Goal: Check status: Check status

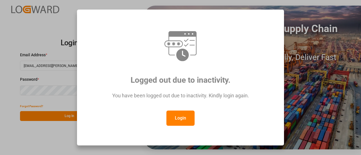
click at [177, 121] on button "Login" at bounding box center [180, 118] width 28 height 15
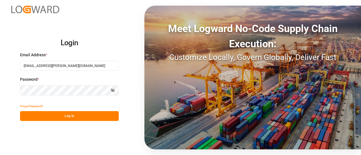
click at [75, 121] on button "Log In" at bounding box center [69, 116] width 99 height 10
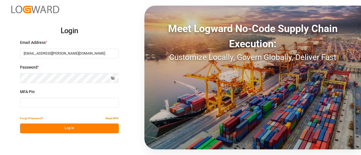
click at [74, 104] on input at bounding box center [69, 103] width 99 height 10
type input "656823"
click at [70, 127] on button "Log In" at bounding box center [69, 129] width 99 height 10
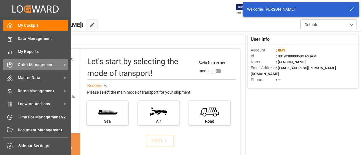
click at [31, 68] on div "Order Management Order Management" at bounding box center [35, 64] width 65 height 11
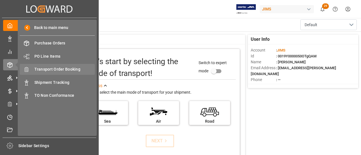
click at [76, 68] on span "Transport Order Booking" at bounding box center [64, 69] width 61 height 6
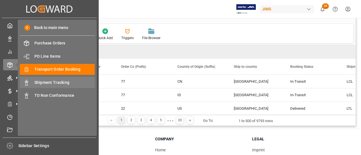
click at [52, 81] on span "Shipment Tracking" at bounding box center [64, 83] width 61 height 6
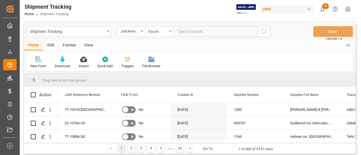
click at [191, 35] on input "text" at bounding box center [215, 31] width 85 height 11
paste input "77-10782-[GEOGRAPHIC_DATA]"
type input "77-10782-[GEOGRAPHIC_DATA]"
click at [265, 31] on icon "search button" at bounding box center [263, 31] width 7 height 7
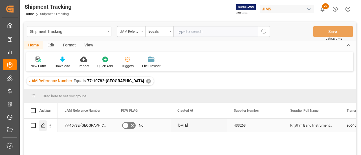
click at [43, 127] on icon "Press SPACE to select this row." at bounding box center [43, 125] width 5 height 5
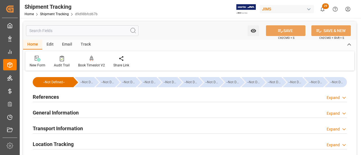
click at [46, 93] on div "References" at bounding box center [46, 96] width 26 height 11
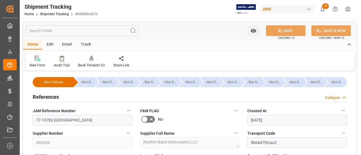
click at [47, 94] on h2 "References" at bounding box center [46, 97] width 26 height 8
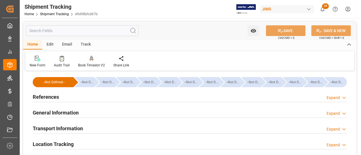
click at [50, 111] on h2 "General Information" at bounding box center [56, 113] width 46 height 8
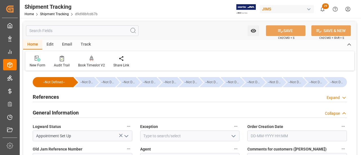
click at [50, 111] on h2 "General Information" at bounding box center [56, 113] width 46 height 8
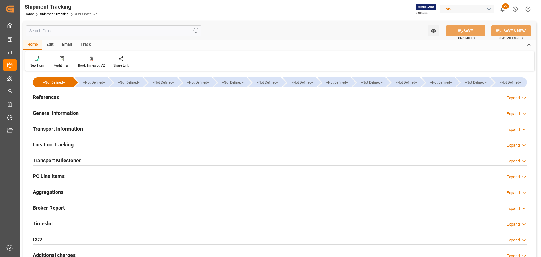
click at [100, 155] on div "Transport Milestones Expand" at bounding box center [280, 159] width 494 height 11
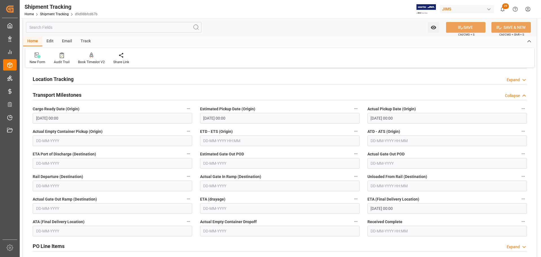
scroll to position [56, 0]
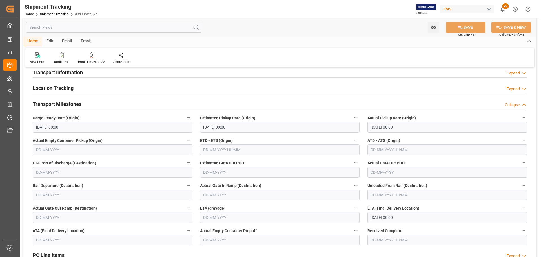
click at [70, 103] on h2 "Transport Milestones" at bounding box center [57, 104] width 49 height 8
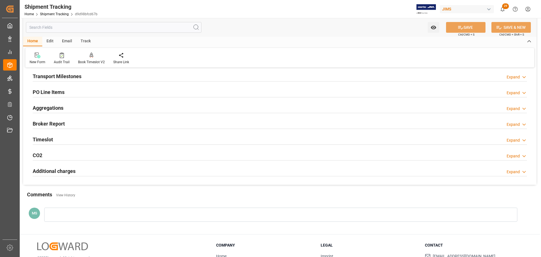
scroll to position [85, 0]
click at [53, 139] on div "Timeslot Expand" at bounding box center [280, 138] width 494 height 11
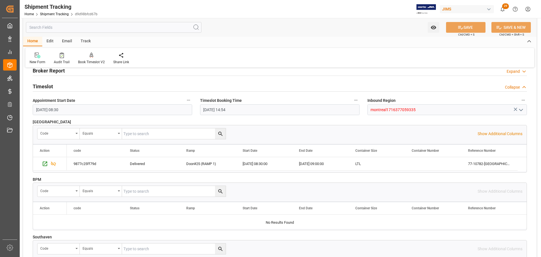
scroll to position [141, 0]
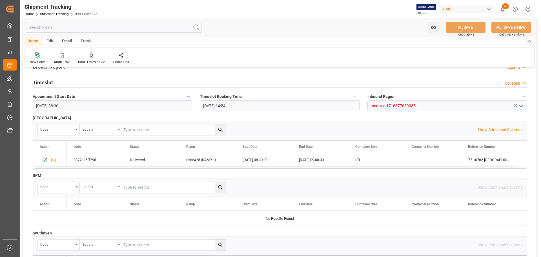
click at [71, 83] on div "Timeslot Collapse" at bounding box center [280, 82] width 494 height 11
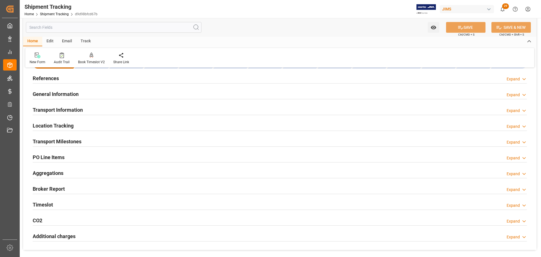
scroll to position [12, 0]
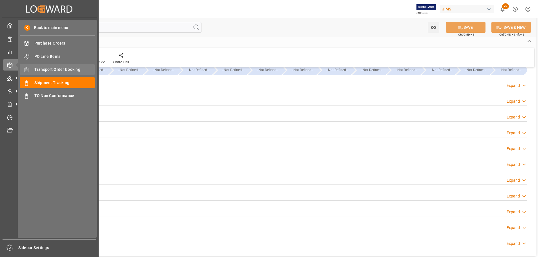
click at [76, 68] on span "Transport Order Booking" at bounding box center [64, 69] width 61 height 6
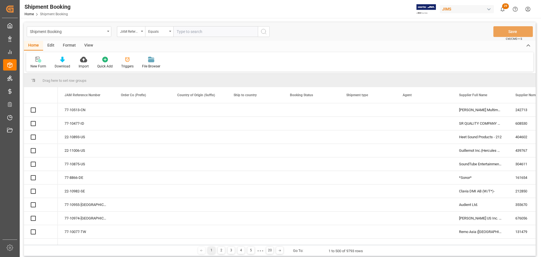
click at [212, 31] on input "text" at bounding box center [215, 31] width 85 height 11
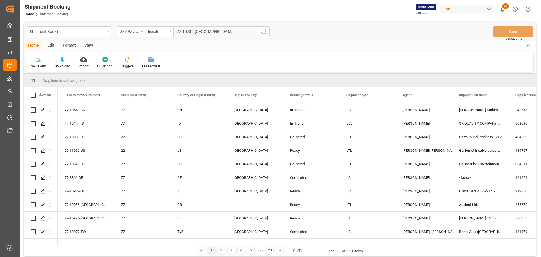
type input "77-10782-[GEOGRAPHIC_DATA]"
click at [261, 31] on circle "search button" at bounding box center [263, 31] width 5 height 5
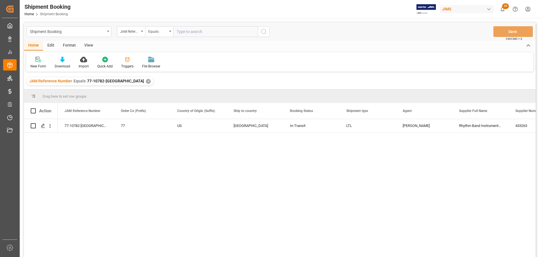
click at [61, 155] on div "77-10782-US 77 US Canada In-Transit LTL Manthan Sutaria Rhythm Band Instruments…" at bounding box center [297, 189] width 478 height 141
click at [43, 127] on icon "Press SPACE to select this row." at bounding box center [43, 125] width 5 height 5
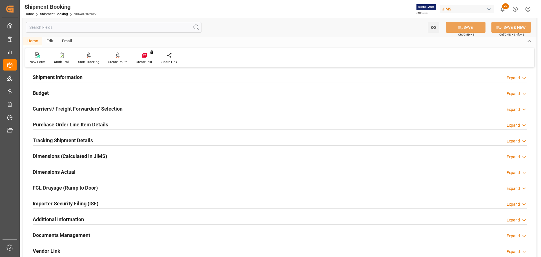
scroll to position [56, 0]
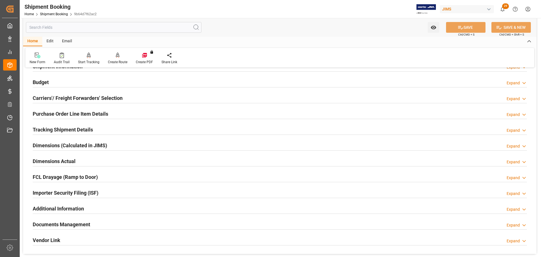
click at [76, 126] on h2 "Tracking Shipment Details" at bounding box center [63, 130] width 60 height 8
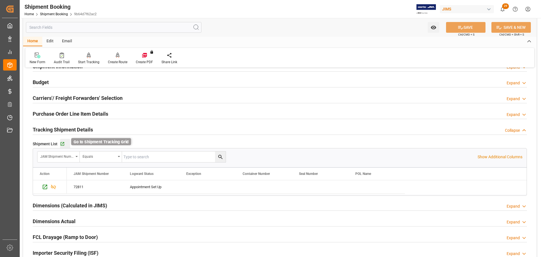
click at [61, 144] on icon "button" at bounding box center [63, 144] width 4 height 4
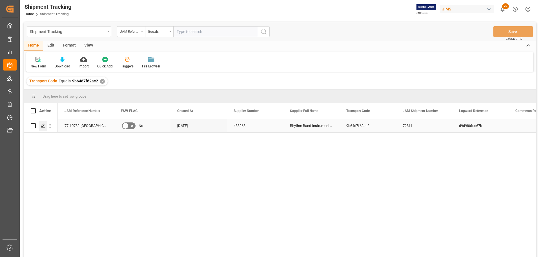
click at [43, 126] on icon "Press SPACE to select this row." at bounding box center [43, 125] width 5 height 5
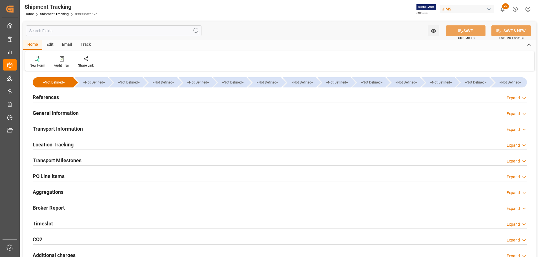
type input "28-08-2025 00:00"
type input "29-08-2025 00:00"
type input "10-09-2025 00:00"
click at [154, 161] on div "Transport Milestones Expand" at bounding box center [280, 159] width 494 height 11
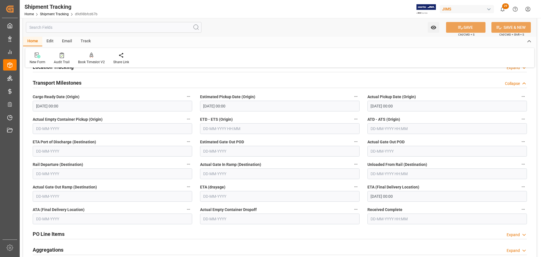
scroll to position [85, 0]
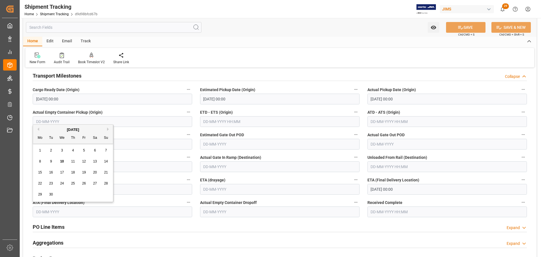
click at [53, 211] on input "text" at bounding box center [112, 211] width 159 height 11
click at [63, 161] on span "10" at bounding box center [62, 161] width 4 height 4
type input "10-09-2025"
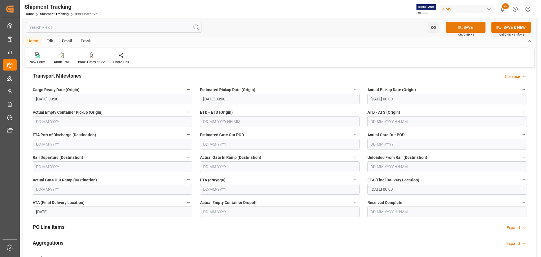
click at [467, 26] on button "SAVE" at bounding box center [465, 27] width 39 height 11
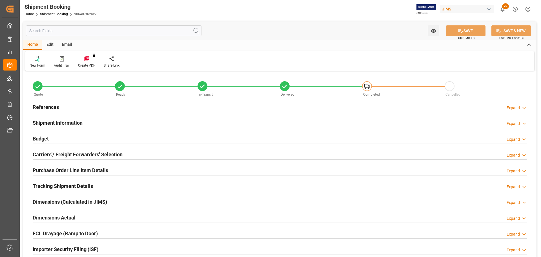
type input "0"
type input "28-08-2025"
click at [75, 103] on div "References Expand" at bounding box center [280, 106] width 494 height 11
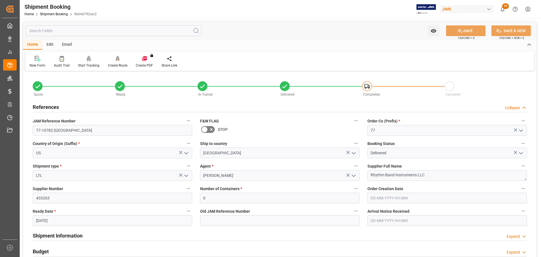
click at [74, 103] on div "References Collapse" at bounding box center [280, 106] width 494 height 11
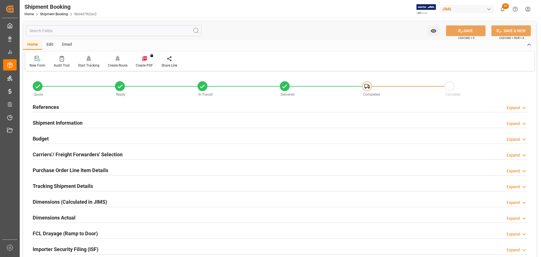
click at [72, 119] on h2 "Shipment Information" at bounding box center [58, 123] width 50 height 8
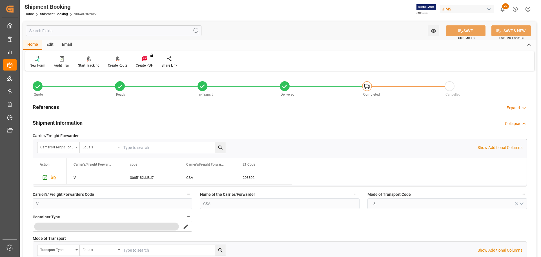
click at [74, 120] on h2 "Shipment Information" at bounding box center [58, 123] width 50 height 8
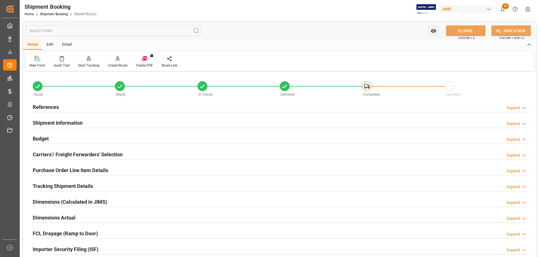
click at [70, 135] on div "Budget Expand" at bounding box center [280, 138] width 494 height 11
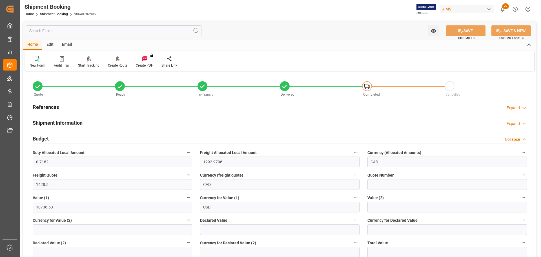
click at [70, 135] on div "Budget Collapse" at bounding box center [280, 138] width 494 height 11
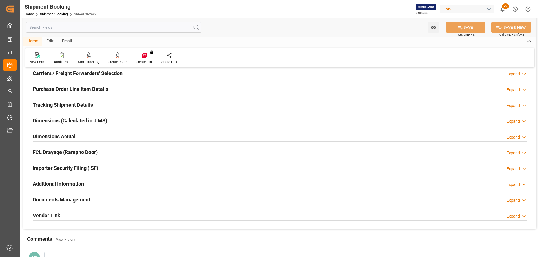
scroll to position [113, 0]
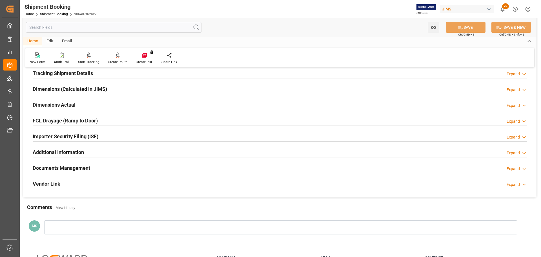
click at [59, 163] on div "Documents Management" at bounding box center [61, 167] width 57 height 11
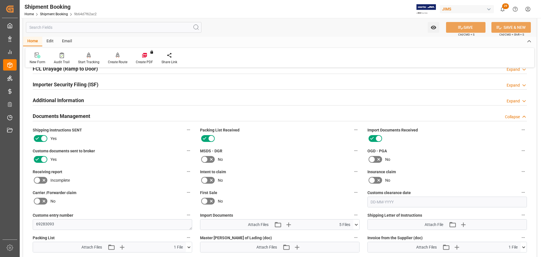
scroll to position [169, 0]
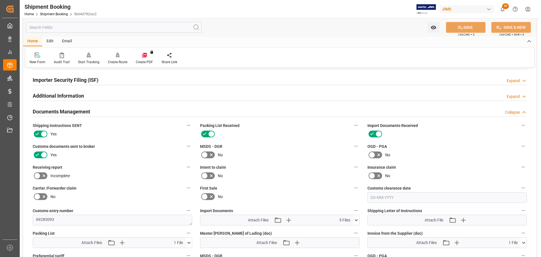
click at [98, 110] on div "Documents Management Collapse" at bounding box center [280, 111] width 494 height 11
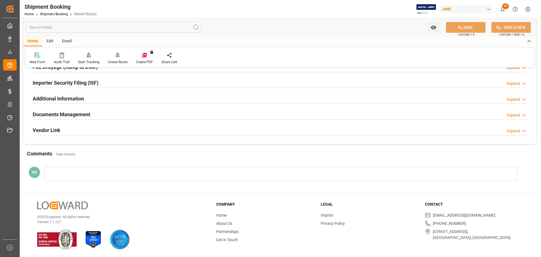
click at [98, 110] on div "Documents Management Expand" at bounding box center [280, 113] width 494 height 11
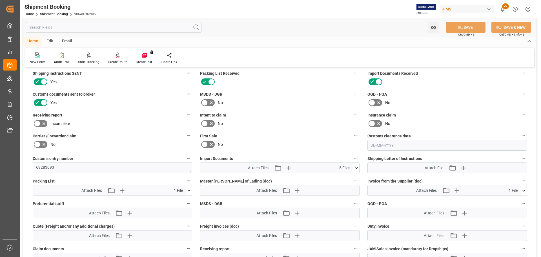
scroll to position [225, 0]
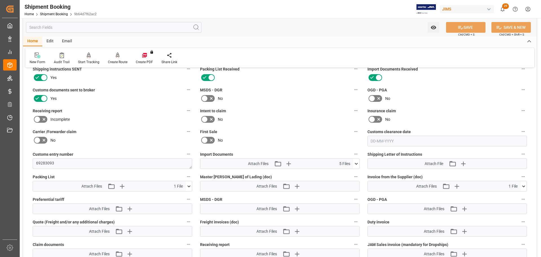
click at [188, 186] on icon at bounding box center [189, 186] width 6 height 6
click at [188, 186] on icon at bounding box center [188, 186] width 3 height 2
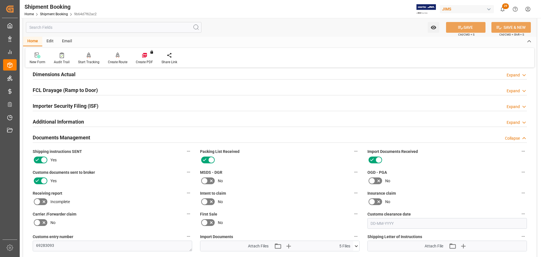
scroll to position [141, 0]
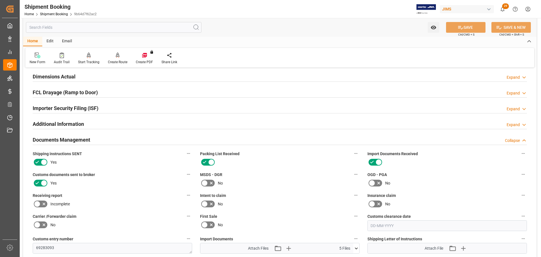
click at [91, 143] on div "Documents Management Collapse" at bounding box center [280, 139] width 494 height 11
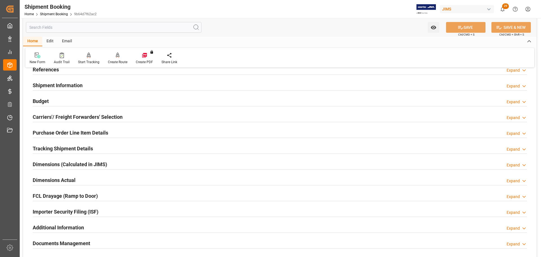
scroll to position [0, 0]
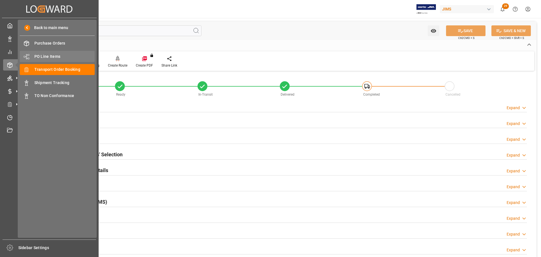
click at [40, 55] on span "PO Line Items" at bounding box center [64, 57] width 61 height 6
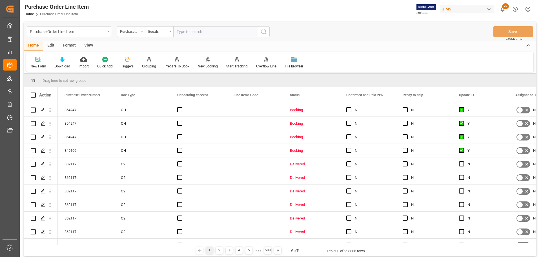
click at [133, 30] on div "Purchase Order Number" at bounding box center [129, 31] width 19 height 6
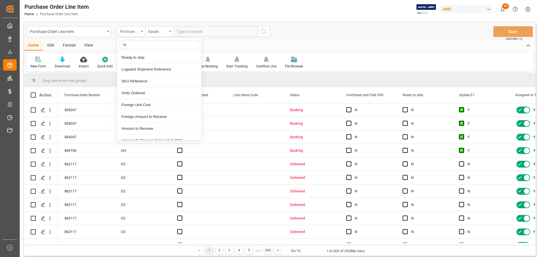
type input "ref"
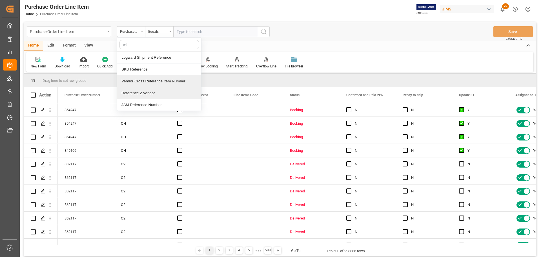
click at [151, 92] on div "Reference 2 Vendor" at bounding box center [159, 93] width 84 height 12
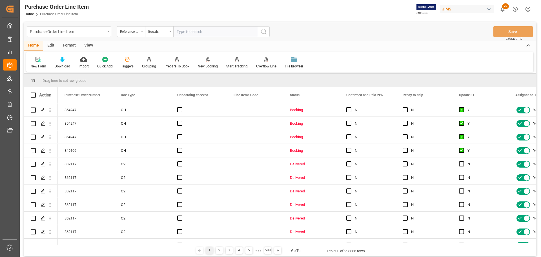
click at [198, 30] on input "text" at bounding box center [215, 31] width 85 height 11
paste input "77-10425-CN"
type input "77-10425-CN"
click at [263, 32] on icon "search button" at bounding box center [263, 31] width 7 height 7
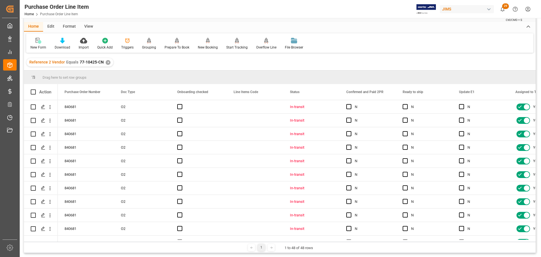
scroll to position [28, 0]
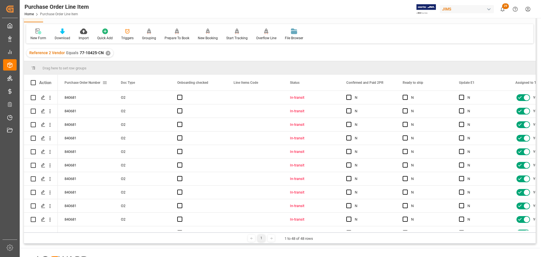
click at [106, 82] on span at bounding box center [104, 82] width 5 height 5
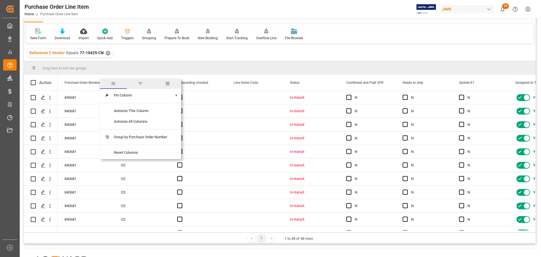
click at [168, 83] on span "columns" at bounding box center [167, 83] width 5 height 5
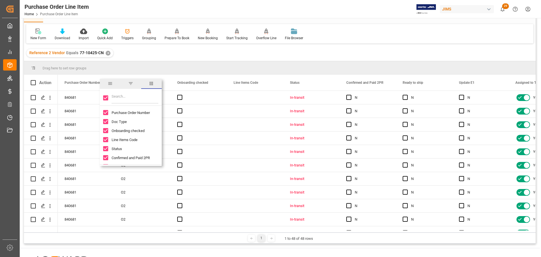
click at [106, 97] on input "Toggle Select All Columns" at bounding box center [105, 97] width 5 height 5
checkbox input "false"
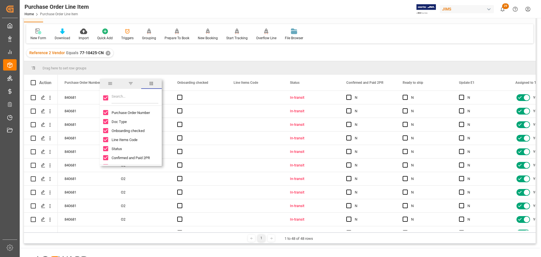
checkbox input "false"
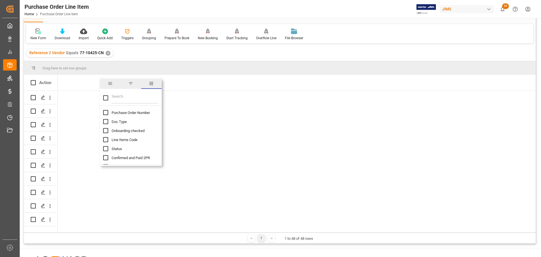
click at [105, 113] on input "Purchase Order Number column toggle visibility (hidden)" at bounding box center [105, 112] width 5 height 5
checkbox input "true"
checkbox input "false"
click at [126, 97] on input "Filter Columns Input" at bounding box center [135, 97] width 47 height 11
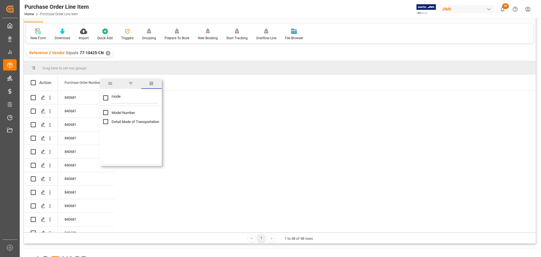
type input "mode"
click at [104, 114] on input "Model Number column toggle visibility (hidden)" at bounding box center [105, 112] width 5 height 5
checkbox input "true"
checkbox input "false"
click at [137, 95] on input "mode" at bounding box center [135, 97] width 47 height 11
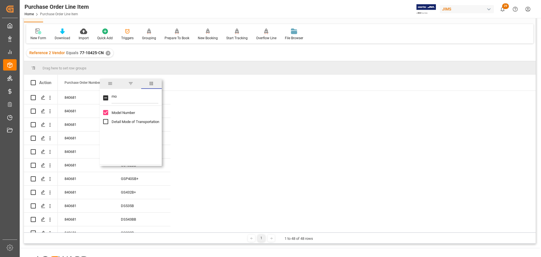
type input "m"
type input "quanti"
click at [107, 112] on input "Quantity (by the supplier) column toggle visibility (hidden)" at bounding box center [105, 112] width 5 height 5
checkbox input "true"
click at [106, 97] on input "Toggle Select All Columns" at bounding box center [105, 97] width 5 height 5
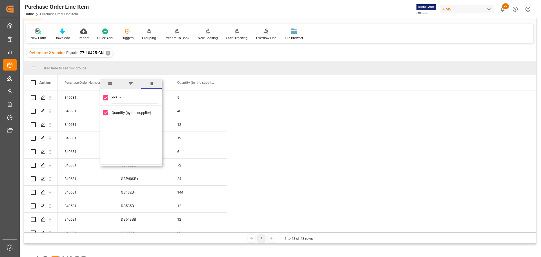
checkbox input "false"
click at [104, 113] on input "Quantity (by the supplier) column toggle visibility (hidden)" at bounding box center [105, 112] width 5 height 5
checkbox input "true"
click at [130, 99] on input "quanti" at bounding box center [135, 97] width 47 height 11
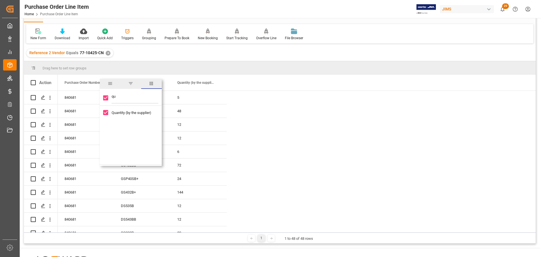
type input "q"
checkbox input "false"
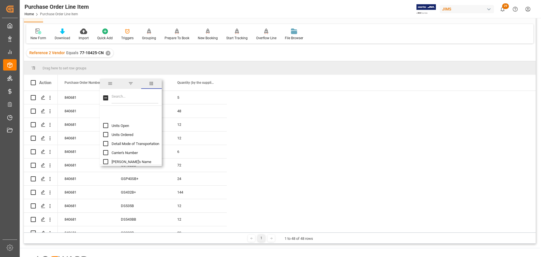
scroll to position [225, 0]
click at [113, 120] on span "Units Ordered" at bounding box center [123, 121] width 22 height 4
checkbox input "true"
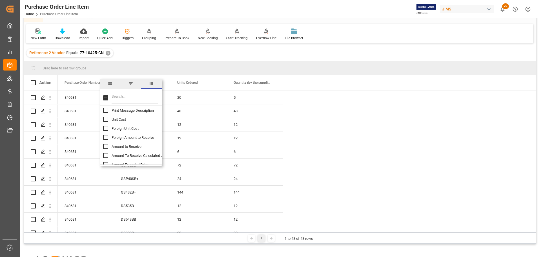
click at [139, 136] on span "Foreign Amount to Receive" at bounding box center [133, 137] width 43 height 4
checkbox input "true"
click at [128, 128] on span "Foreign Unit Cost" at bounding box center [125, 128] width 27 height 4
checkbox input "true"
click at [127, 137] on span "Foreign Amount to Receive" at bounding box center [133, 137] width 43 height 4
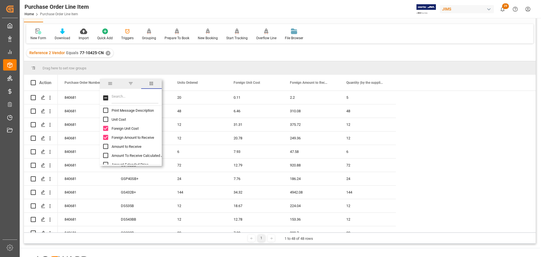
checkbox input "false"
click at [127, 127] on span "Foreign Unit Cost" at bounding box center [125, 128] width 27 height 4
checkbox input "false"
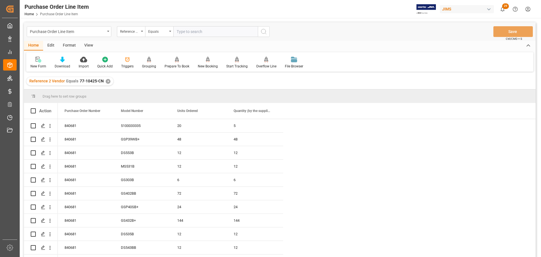
scroll to position [28, 0]
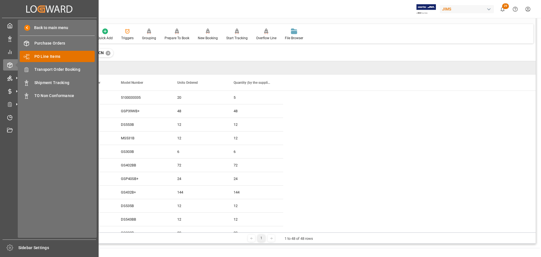
click at [34, 58] on div "PO Line Items PO Line Items" at bounding box center [57, 56] width 75 height 11
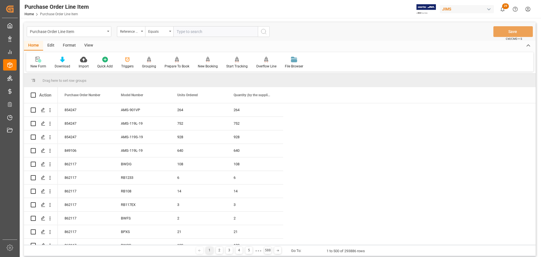
click at [187, 32] on input "text" at bounding box center [215, 31] width 85 height 11
paste input "77-10425-CN"
type input "77-10425-CN"
click at [268, 29] on button "search button" at bounding box center [264, 31] width 12 height 11
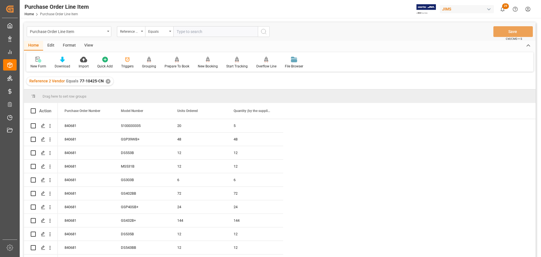
click at [90, 48] on div "View" at bounding box center [88, 46] width 17 height 10
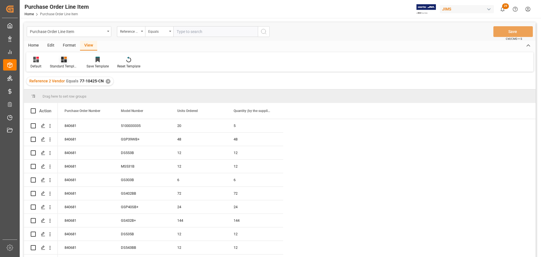
click at [63, 63] on div "Standard Templates" at bounding box center [64, 62] width 37 height 12
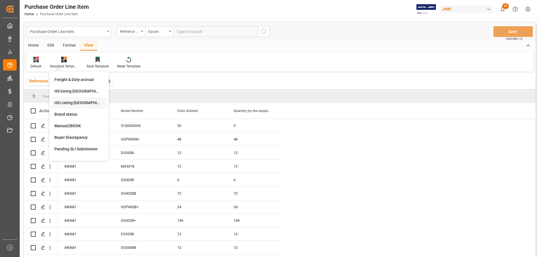
click at [65, 103] on div "HS Listing CANADA" at bounding box center [78, 103] width 49 height 6
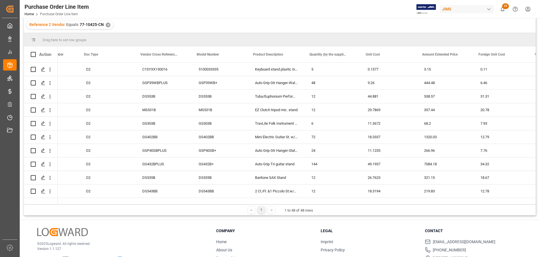
scroll to position [0, 99]
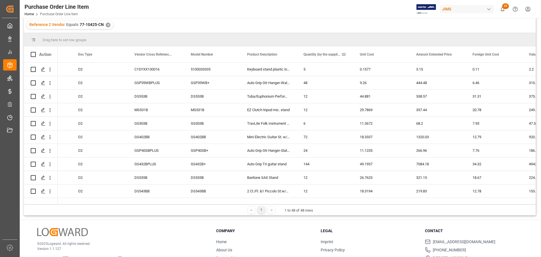
click at [316, 51] on div "Quantity (by the supplier)" at bounding box center [322, 54] width 38 height 16
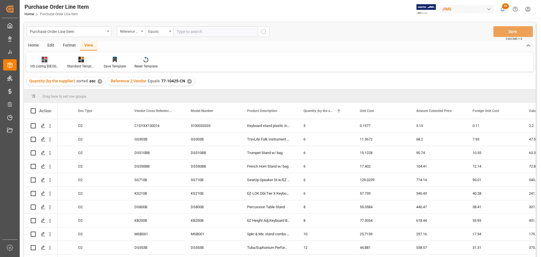
click at [51, 58] on div at bounding box center [44, 59] width 28 height 6
click at [92, 46] on div "View" at bounding box center [88, 46] width 17 height 10
click at [84, 56] on div at bounding box center [81, 59] width 28 height 6
click at [86, 92] on div "HS listing USA" at bounding box center [96, 91] width 49 height 6
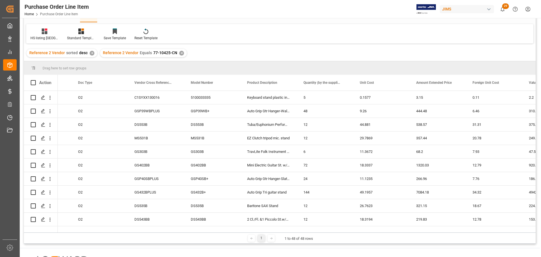
click at [92, 52] on div "✕" at bounding box center [92, 53] width 5 height 5
click at [106, 51] on div "✕" at bounding box center [108, 53] width 5 height 5
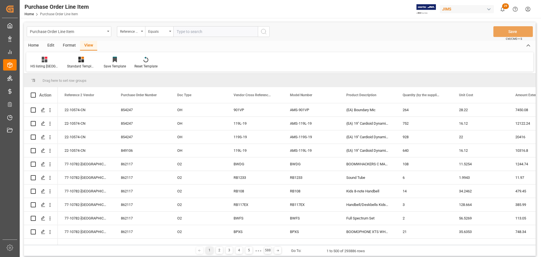
click at [194, 31] on input "text" at bounding box center [215, 31] width 85 height 11
paste input "77-10425-CN"
type input "77-10425-CN"
click at [262, 30] on circle "search button" at bounding box center [263, 31] width 5 height 5
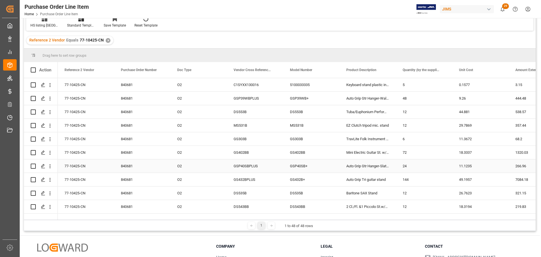
scroll to position [28, 0]
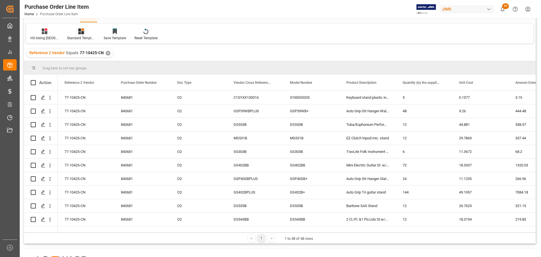
click at [78, 34] on icon at bounding box center [81, 31] width 6 height 6
click at [82, 76] on div "HS Listing [GEOGRAPHIC_DATA]" at bounding box center [96, 75] width 49 height 6
click at [279, 66] on div "Drag here to set row groups" at bounding box center [280, 68] width 512 height 14
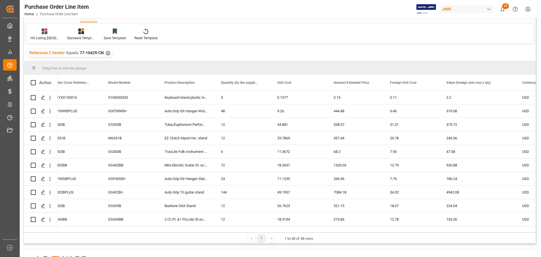
scroll to position [0, 0]
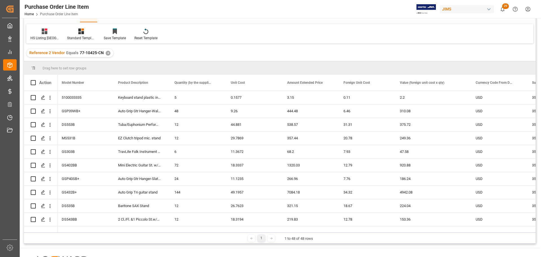
click at [106, 53] on div "✕" at bounding box center [108, 53] width 5 height 5
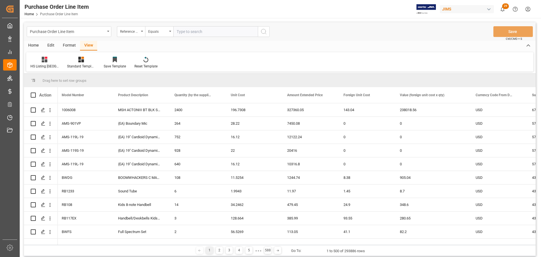
click at [189, 29] on input "text" at bounding box center [215, 31] width 85 height 11
paste input "77-10425-CN"
type input "77-10425-CN"
click at [261, 30] on icon "search button" at bounding box center [263, 31] width 7 height 7
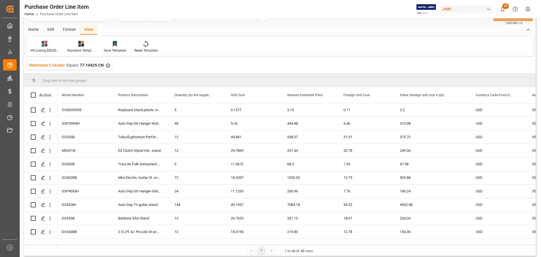
scroll to position [28, 0]
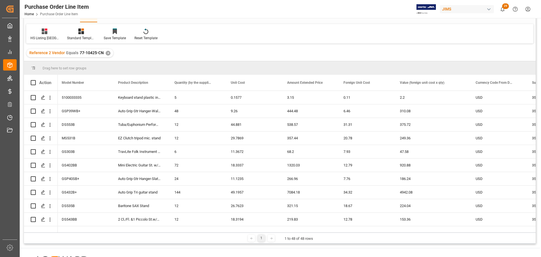
drag, startPoint x: 227, startPoint y: 232, endPoint x: 95, endPoint y: 233, distance: 131.8
click at [95, 233] on div "1 1 to 48 of 48 rows" at bounding box center [280, 237] width 512 height 11
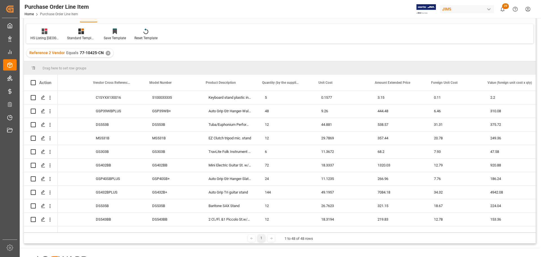
scroll to position [0, 166]
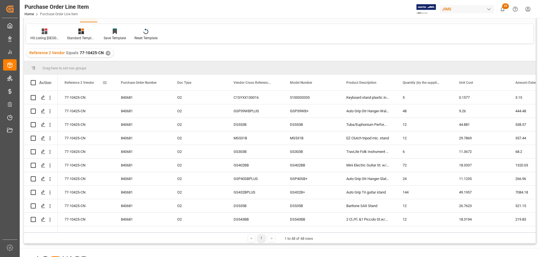
click at [105, 81] on span at bounding box center [104, 82] width 5 height 5
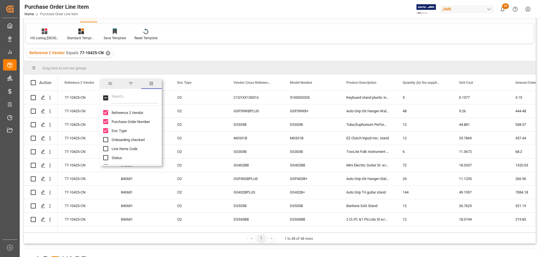
click at [146, 68] on div "Drag here to set row groups" at bounding box center [280, 68] width 512 height 14
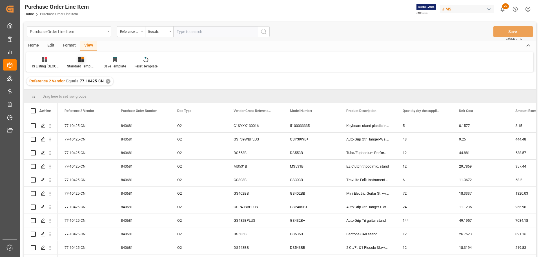
click at [78, 59] on icon at bounding box center [81, 60] width 6 height 6
click at [83, 64] on div "Standard Templates" at bounding box center [81, 66] width 28 height 5
click at [240, 84] on div "Reference 2 Vendor Equals 77-10425-CN ✕" at bounding box center [280, 81] width 512 height 16
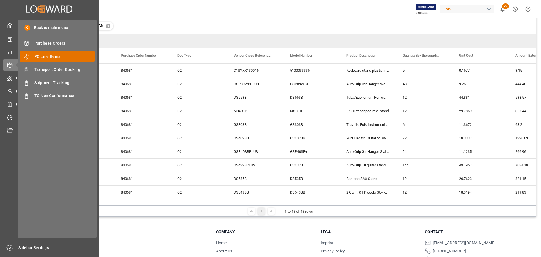
click at [49, 57] on span "PO Line Items" at bounding box center [64, 57] width 61 height 6
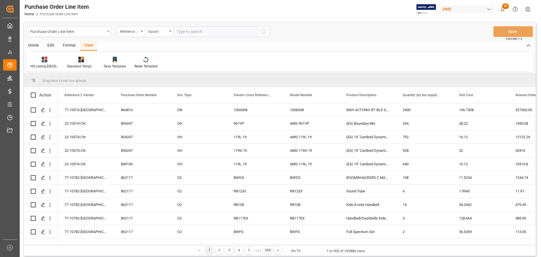
click at [186, 31] on input "text" at bounding box center [215, 31] width 85 height 11
paste input "77-10425-CN"
type input "77-10425-CN"
click at [264, 32] on icon "search button" at bounding box center [263, 31] width 7 height 7
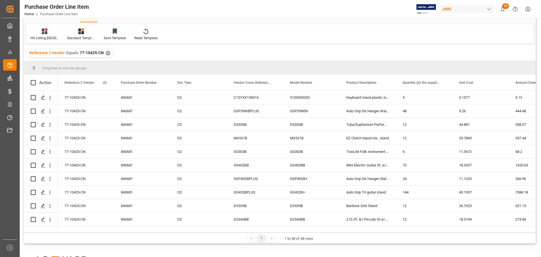
click at [104, 83] on span at bounding box center [104, 82] width 5 height 5
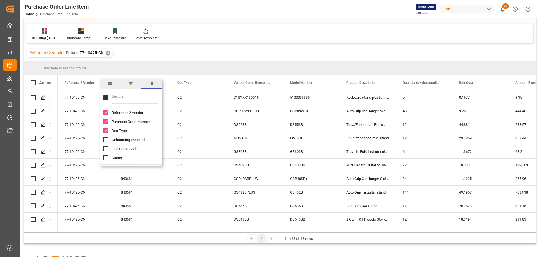
click at [107, 99] on input "Toggle Select All Columns" at bounding box center [105, 97] width 5 height 5
checkbox input "true"
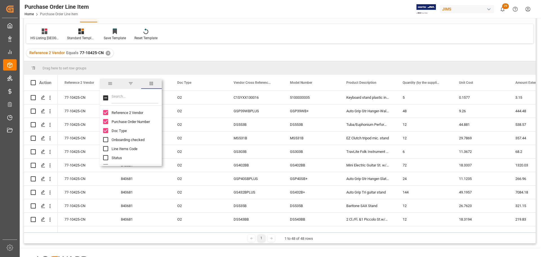
checkbox input "true"
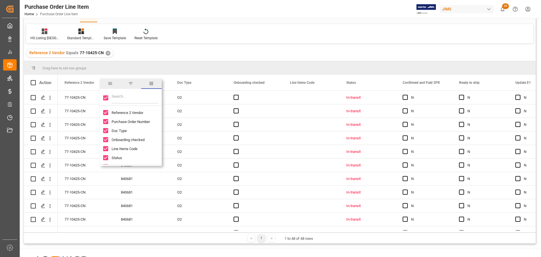
click at [105, 98] on input "Toggle Select All Columns" at bounding box center [105, 97] width 5 height 5
checkbox input "false"
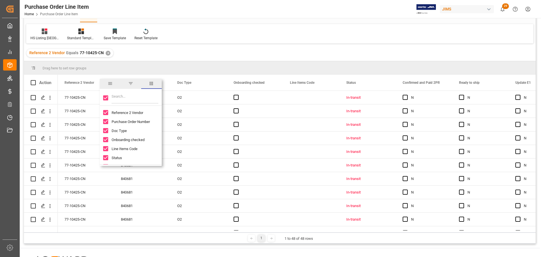
checkbox input "false"
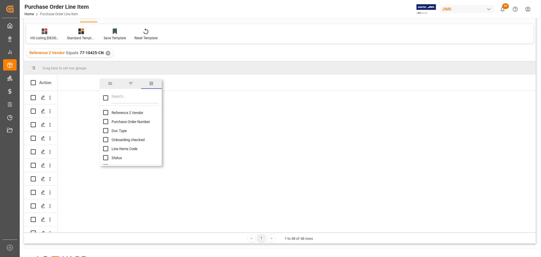
click at [118, 114] on span "Reference 2 Vendor" at bounding box center [128, 112] width 32 height 4
checkbox input "false"
checkbox input "true"
click at [133, 95] on input "Filter Columns Input" at bounding box center [135, 97] width 47 height 11
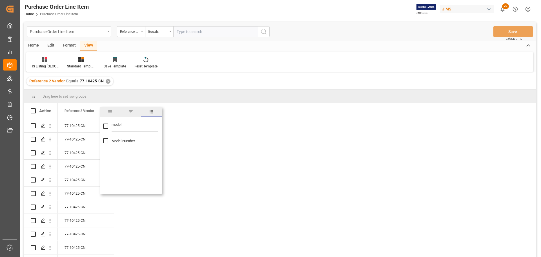
type input "model"
click at [106, 142] on input "Model Number column toggle visibility (hidden)" at bounding box center [105, 140] width 5 height 5
checkbox input "true"
click at [140, 123] on input "model" at bounding box center [135, 125] width 47 height 11
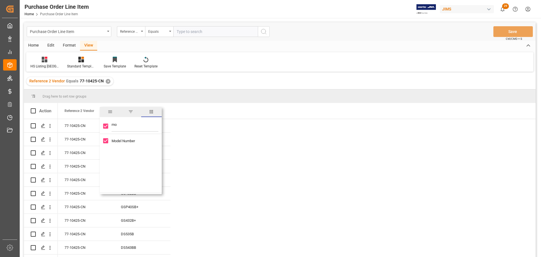
type input "m"
checkbox input "false"
type input "qua"
click at [106, 141] on input "Quantity (by the supplier) column toggle visibility (hidden)" at bounding box center [105, 140] width 5 height 5
checkbox input "true"
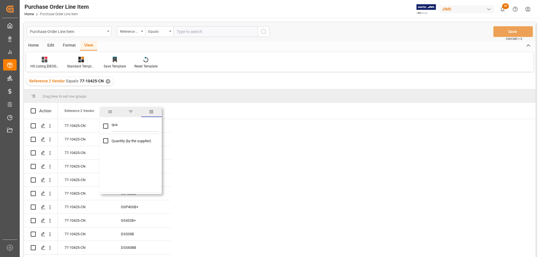
checkbox input "true"
click at [134, 126] on input "qua" at bounding box center [135, 125] width 47 height 11
type input "q"
checkbox input "false"
type input "orde"
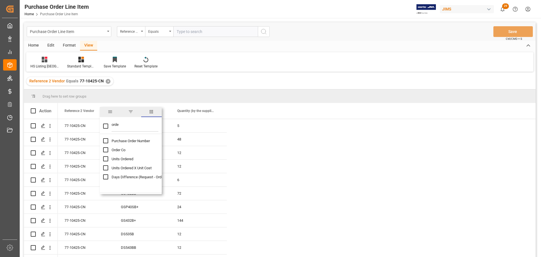
click at [128, 158] on span "Units Ordered" at bounding box center [123, 159] width 22 height 4
checkbox input "false"
checkbox input "true"
click at [123, 125] on input "orde" at bounding box center [135, 125] width 47 height 11
type input "o"
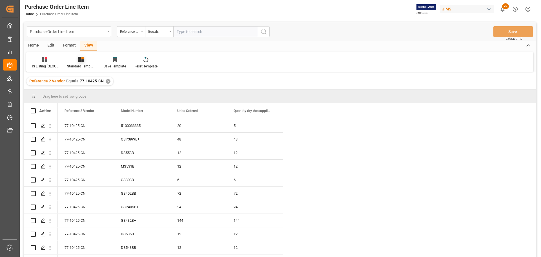
click at [77, 62] on div at bounding box center [81, 59] width 28 height 6
click at [219, 110] on span at bounding box center [217, 110] width 5 height 5
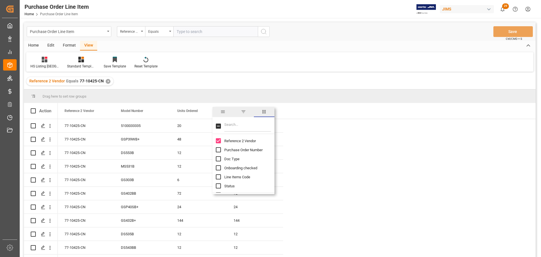
click at [234, 125] on input "Filter Columns Input" at bounding box center [247, 125] width 47 height 11
click at [232, 155] on span "Unit Cost" at bounding box center [231, 155] width 14 height 4
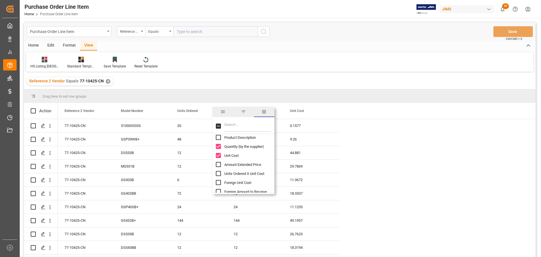
click at [231, 155] on span "Unit Cost" at bounding box center [231, 155] width 14 height 4
checkbox input "false"
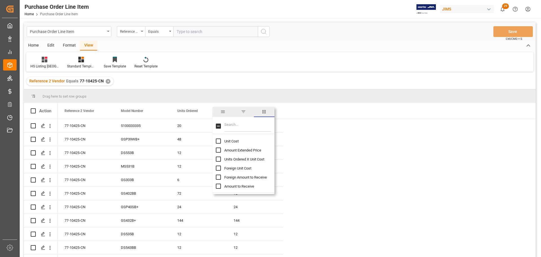
scroll to position [338, 0]
click at [231, 155] on span "Foreign Unit Cost" at bounding box center [237, 154] width 27 height 4
checkbox input "true"
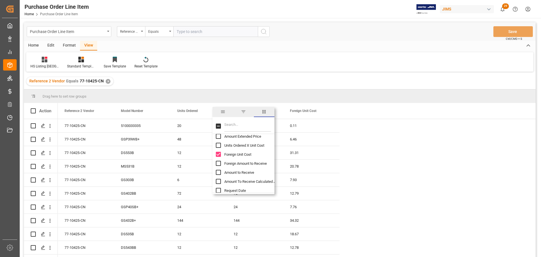
click at [234, 164] on span "Foreign Amount to Receive" at bounding box center [245, 163] width 43 height 4
checkbox input "true"
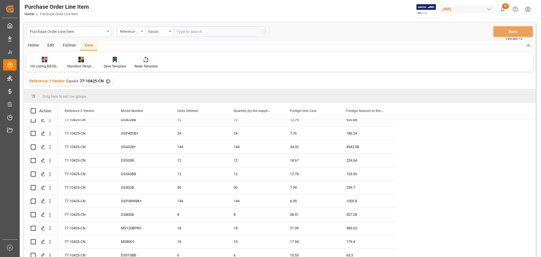
scroll to position [0, 0]
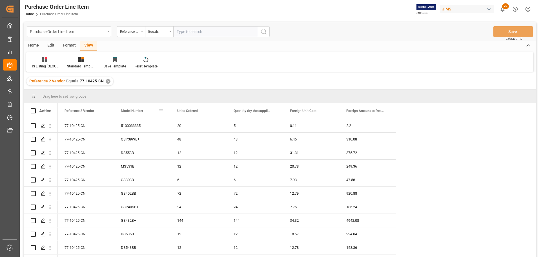
click at [160, 111] on span at bounding box center [161, 110] width 5 height 5
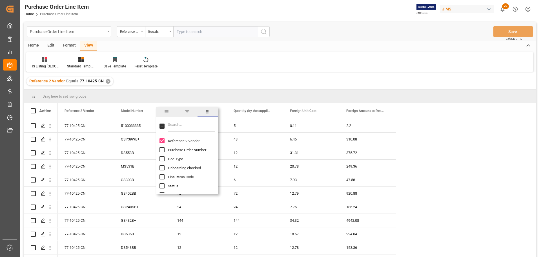
click at [174, 125] on input "Filter Columns Input" at bounding box center [191, 125] width 47 height 11
type input "order"
click at [197, 141] on span "Purchase Order Number" at bounding box center [187, 141] width 38 height 4
checkbox input "true"
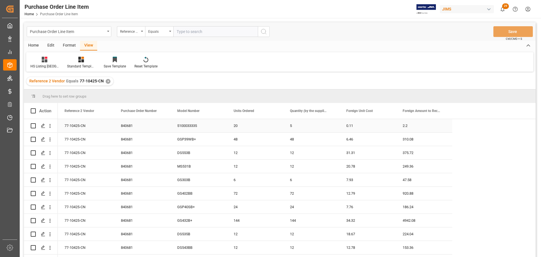
click at [126, 123] on div "840681" at bounding box center [142, 125] width 56 height 13
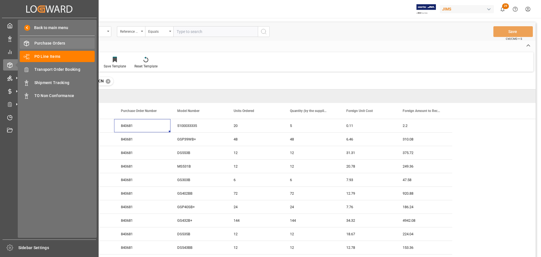
click at [55, 43] on span "Purchase Orders" at bounding box center [64, 43] width 61 height 6
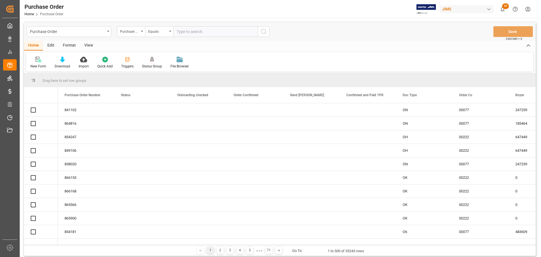
click at [192, 31] on input "text" at bounding box center [215, 31] width 85 height 11
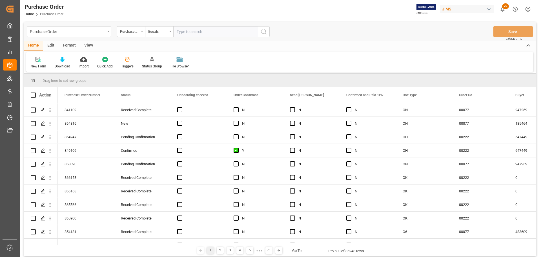
paste input "840681"
type input "840681"
click at [260, 32] on icon "search button" at bounding box center [263, 31] width 7 height 7
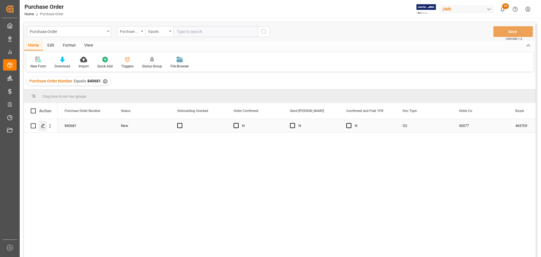
click at [44, 125] on polygon "Press SPACE to select this row." at bounding box center [42, 125] width 3 height 3
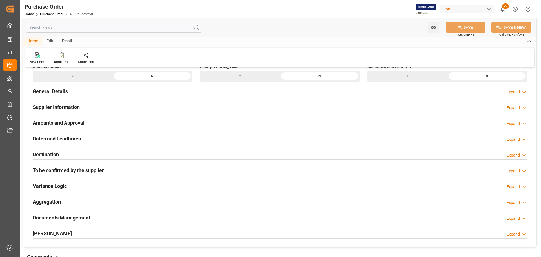
scroll to position [56, 0]
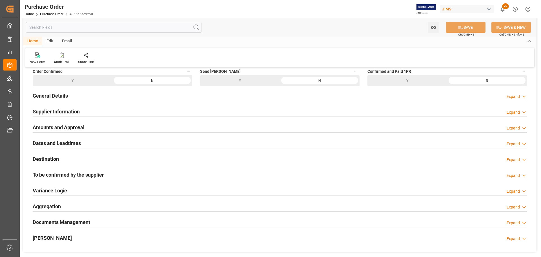
click at [67, 175] on h2 "To be confirmed by the supplier" at bounding box center [68, 175] width 71 height 8
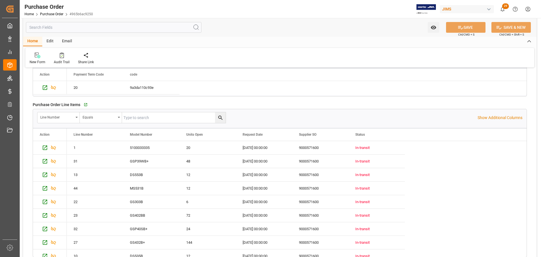
scroll to position [225, 0]
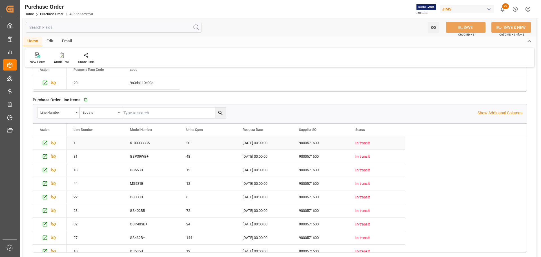
type input "NET 60"
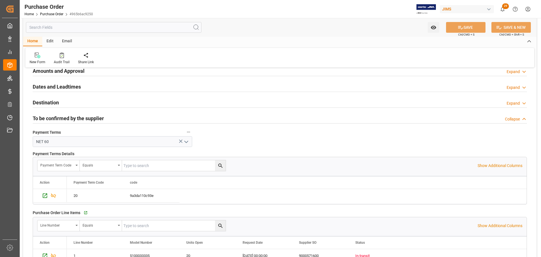
scroll to position [85, 0]
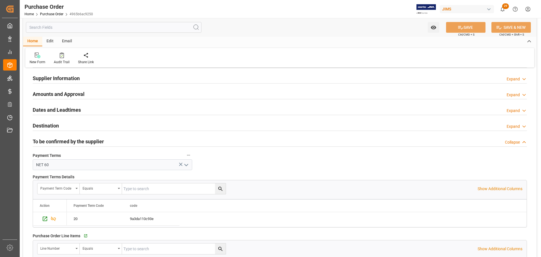
click at [108, 118] on div "New Confirmed Payment Request - 1PR Confirmed And Paid - 1PR Cargo Ready To Shi…" at bounding box center [279, 232] width 513 height 498
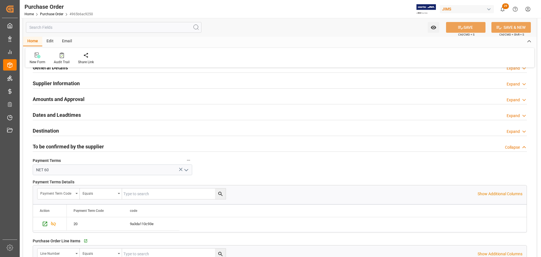
click at [95, 144] on h2 "To be confirmed by the supplier" at bounding box center [68, 147] width 71 height 8
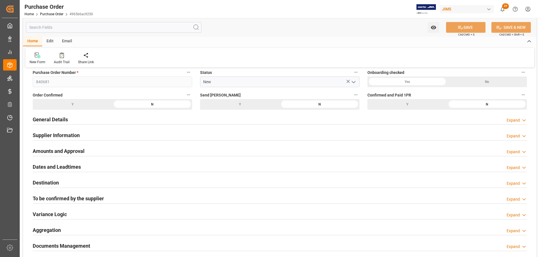
scroll to position [0, 0]
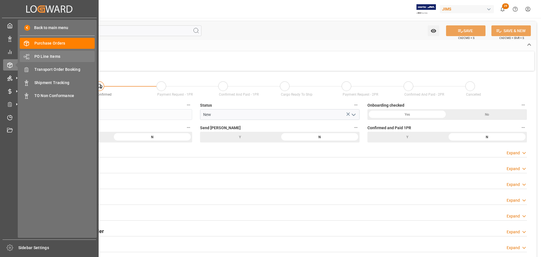
click at [50, 54] on span "PO Line Items" at bounding box center [64, 57] width 61 height 6
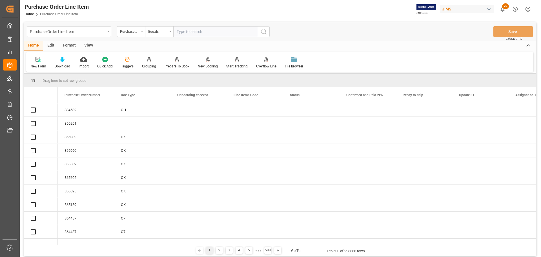
click at [208, 31] on input "text" at bounding box center [215, 31] width 85 height 11
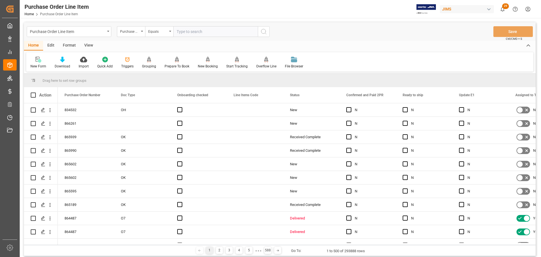
type input "We will not be placing a new order at this time. When we do, it will include th…"
click at [230, 32] on input "text" at bounding box center [215, 31] width 85 height 11
paste input "77-10425-CN"
type input "77-10425-CN"
click at [265, 32] on icon "search button" at bounding box center [263, 31] width 7 height 7
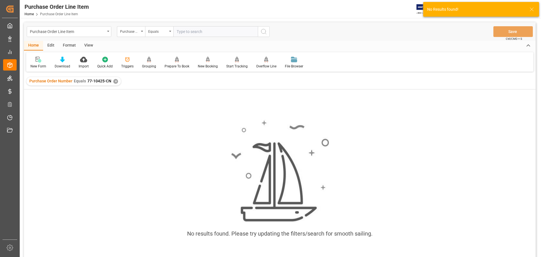
click at [113, 80] on div "✕" at bounding box center [115, 81] width 5 height 5
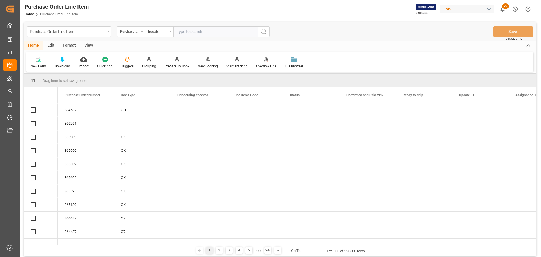
click at [137, 34] on div "Purchase Order Number" at bounding box center [131, 31] width 28 height 11
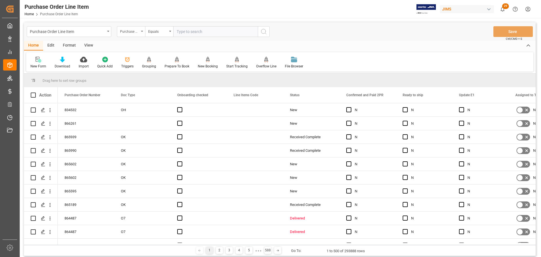
click at [129, 32] on div "Purchase Order Number" at bounding box center [129, 31] width 19 height 6
click at [130, 32] on div "Purchase Order Number" at bounding box center [129, 31] width 19 height 6
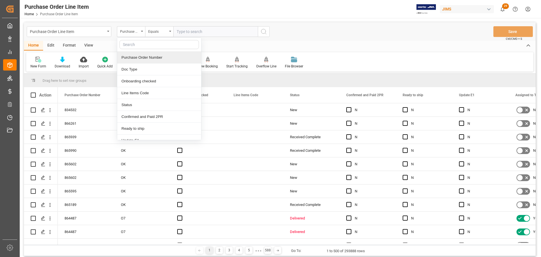
click at [130, 48] on input "text" at bounding box center [158, 44] width 79 height 9
type input "ref"
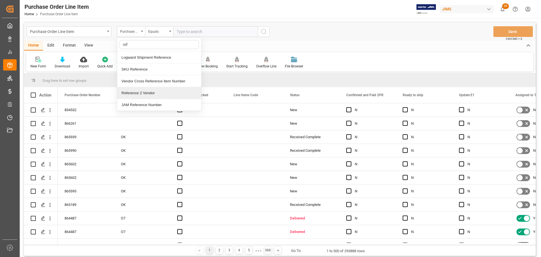
click at [136, 92] on div "Reference 2 Vendor" at bounding box center [159, 93] width 84 height 12
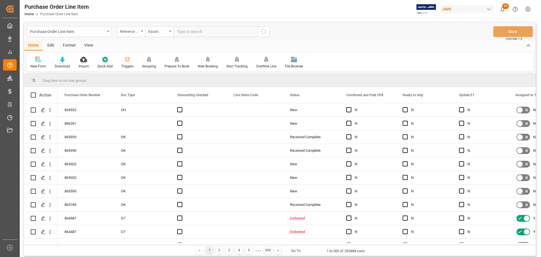
click at [188, 32] on input "text" at bounding box center [215, 31] width 85 height 11
paste input "77-10425-CN"
type input "77-10425-CN"
click at [260, 33] on icon "search button" at bounding box center [263, 31] width 7 height 7
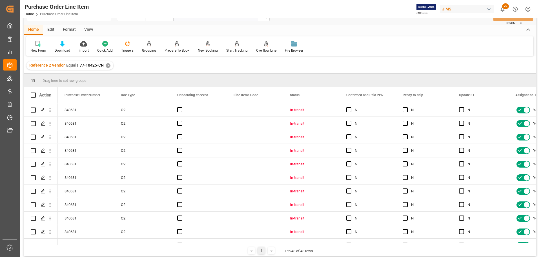
scroll to position [28, 0]
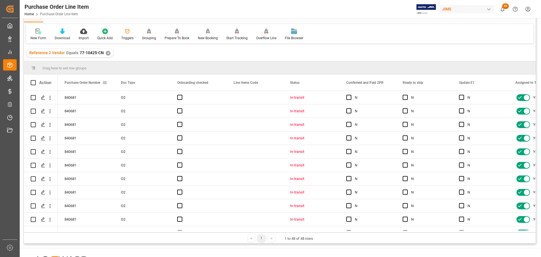
click at [104, 83] on span at bounding box center [104, 82] width 5 height 5
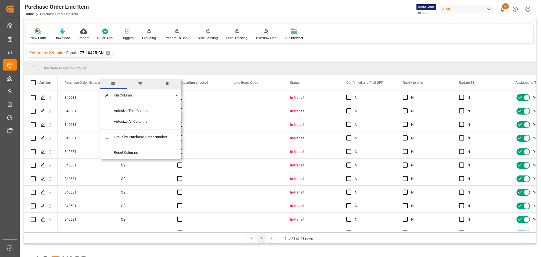
click at [170, 84] on span "columns" at bounding box center [167, 83] width 5 height 5
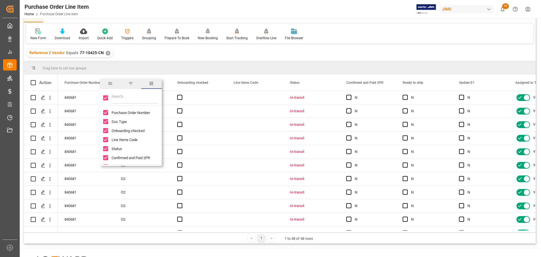
click at [106, 97] on input "Toggle Select All Columns" at bounding box center [105, 97] width 5 height 5
checkbox input "false"
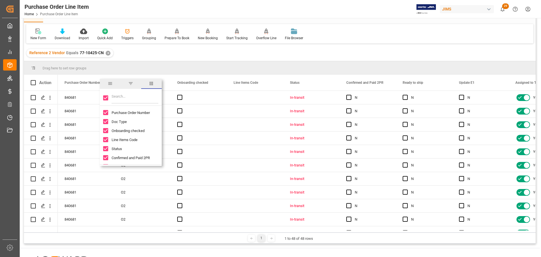
checkbox input "false"
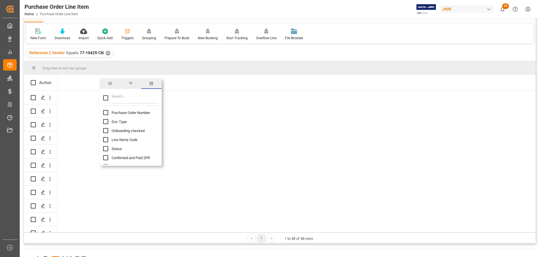
click at [107, 112] on input "Purchase Order Number column toggle visibility (hidden)" at bounding box center [105, 112] width 5 height 5
checkbox input "true"
checkbox input "false"
click at [126, 103] on input "Filter Columns Input" at bounding box center [135, 97] width 47 height 11
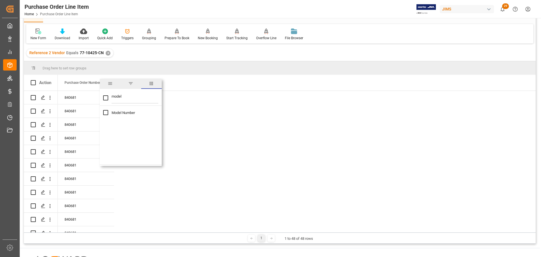
type input "model"
click at [105, 114] on input "Model Number column toggle visibility (hidden)" at bounding box center [105, 112] width 5 height 5
checkbox input "true"
click at [136, 102] on input "model" at bounding box center [135, 97] width 47 height 11
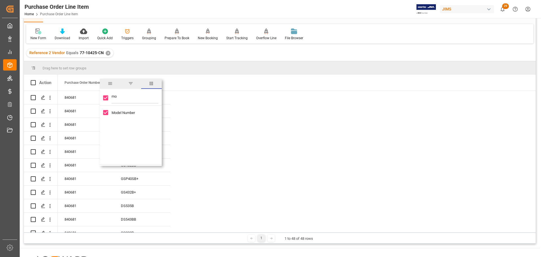
type input "m"
checkbox input "false"
type input "qua"
click at [132, 111] on span "Quantity (by the supplier)" at bounding box center [132, 112] width 40 height 4
checkbox input "true"
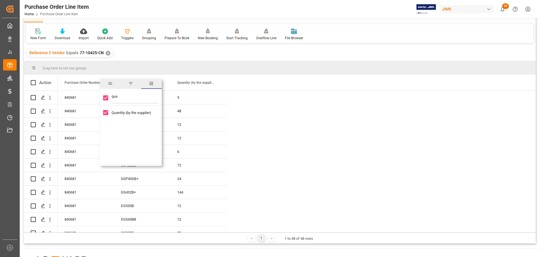
checkbox input "true"
click at [133, 99] on input "qua" at bounding box center [135, 97] width 47 height 11
type input "q"
checkbox input "false"
type input "order"
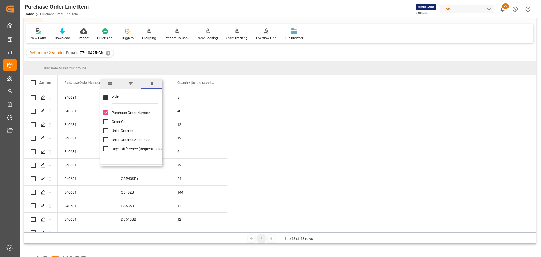
click at [129, 132] on span "Units Ordered" at bounding box center [123, 130] width 22 height 4
checkbox input "true"
click at [145, 99] on input "order" at bounding box center [135, 97] width 47 height 11
type input "o"
type input "unit"
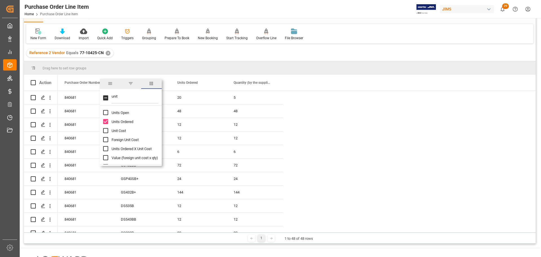
click at [126, 140] on span "Foreign Unit Cost" at bounding box center [125, 139] width 27 height 4
checkbox input "true"
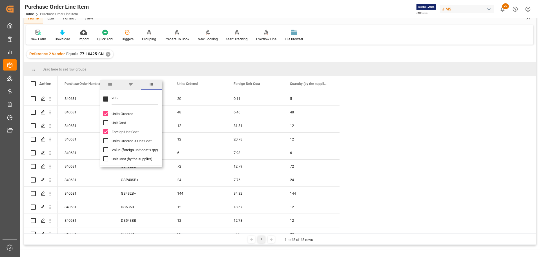
click at [134, 95] on input "unit" at bounding box center [135, 98] width 47 height 11
type input "u"
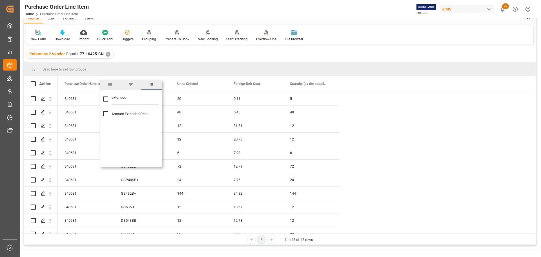
click at [134, 97] on input "extended" at bounding box center [135, 98] width 47 height 11
type input "e"
checkbox input "false"
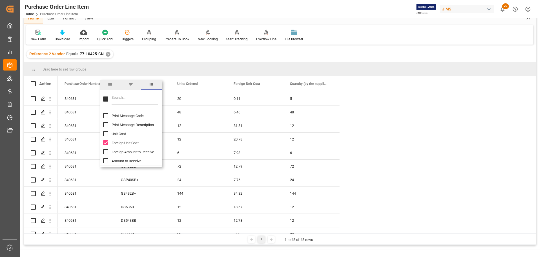
scroll to position [282, 0]
click at [145, 138] on span "Foreign Amount to Receive" at bounding box center [133, 138] width 43 height 4
checkbox input "true"
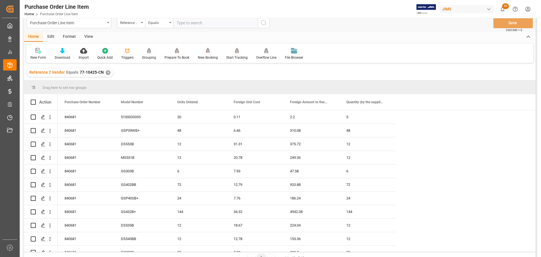
scroll to position [0, 0]
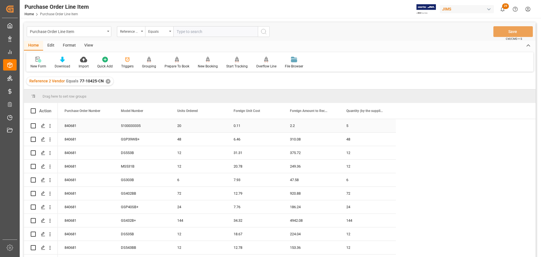
click at [143, 125] on div "5100033335" at bounding box center [142, 125] width 56 height 13
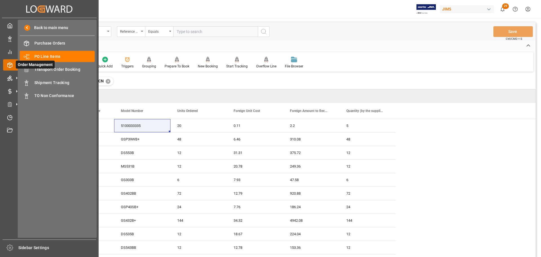
click at [17, 62] on span "Order Management" at bounding box center [35, 65] width 39 height 8
click at [60, 67] on span "Transport Order Booking" at bounding box center [64, 69] width 61 height 6
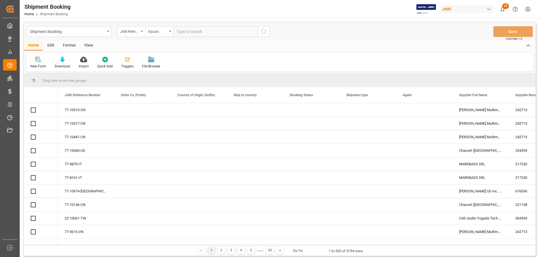
click at [201, 33] on input "text" at bounding box center [215, 31] width 85 height 11
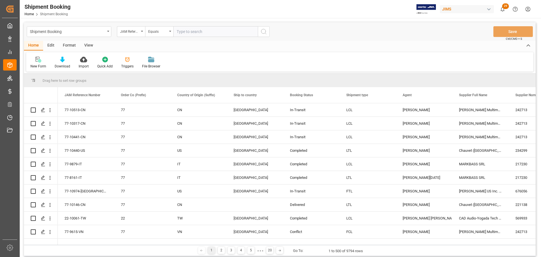
paste input "864631"
type input "864631"
click at [264, 34] on icon "search button" at bounding box center [263, 31] width 7 height 7
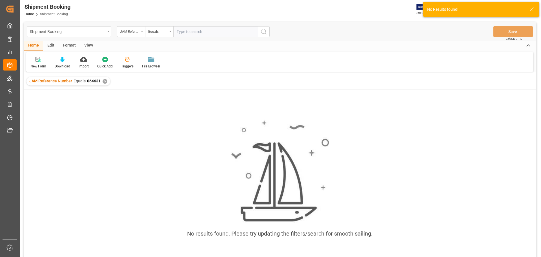
click at [105, 82] on div "✕" at bounding box center [105, 81] width 5 height 5
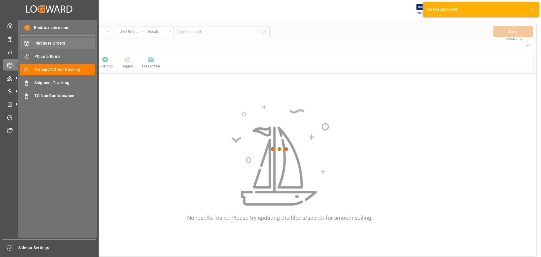
click at [44, 42] on span "Purchase Orders" at bounding box center [64, 43] width 61 height 6
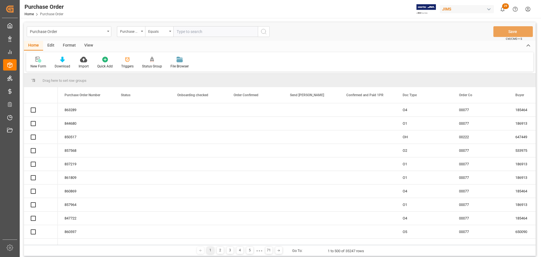
click at [216, 32] on input "text" at bounding box center [215, 31] width 85 height 11
paste input "864631"
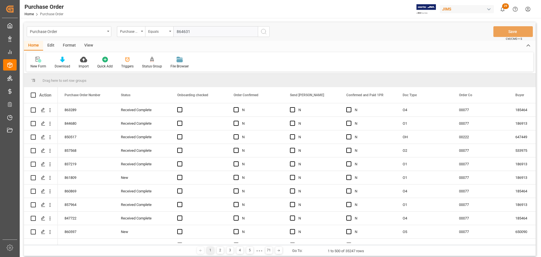
type input "864631"
click at [261, 30] on icon "search button" at bounding box center [263, 31] width 7 height 7
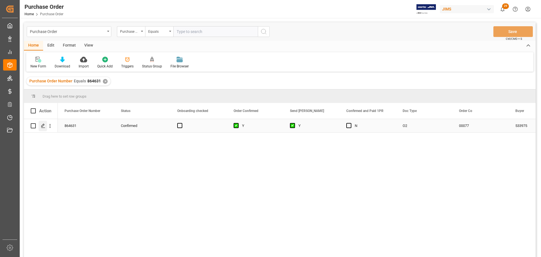
click at [45, 126] on icon "Press SPACE to select this row." at bounding box center [43, 125] width 5 height 5
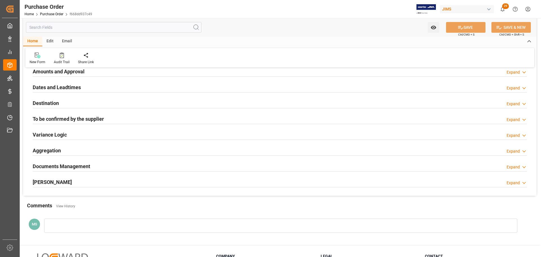
scroll to position [113, 0]
click at [143, 168] on div "Documents Management Expand" at bounding box center [280, 165] width 494 height 11
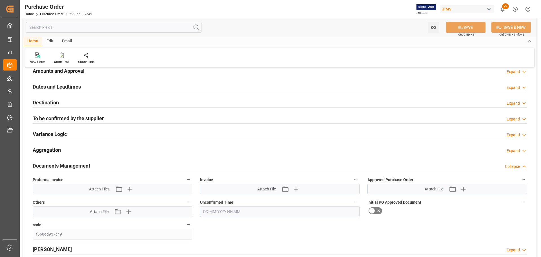
click at [143, 168] on div "Documents Management Collapse" at bounding box center [280, 165] width 494 height 11
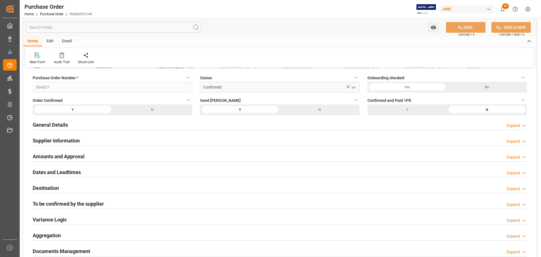
scroll to position [0, 0]
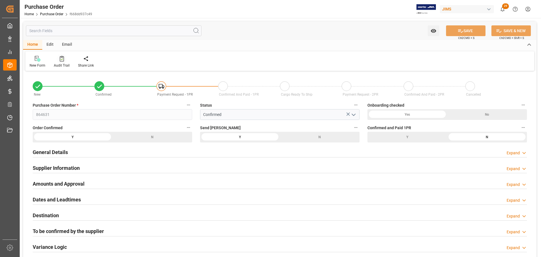
click at [57, 63] on div "Audit Trail" at bounding box center [62, 65] width 16 height 5
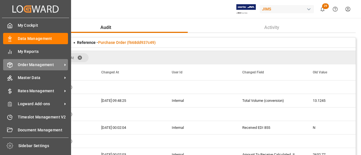
click at [19, 66] on span "Order Management" at bounding box center [40, 65] width 45 height 6
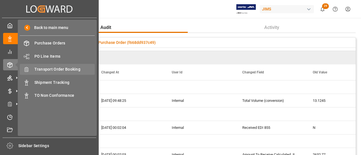
click at [62, 71] on span "Transport Order Booking" at bounding box center [64, 69] width 61 height 6
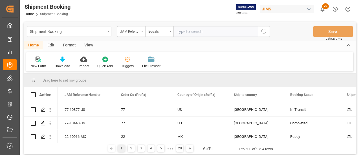
type input "Supply Chain Inbound <SupplyChainInbound@JamIndustries.com>"
click at [188, 30] on input "text" at bounding box center [215, 31] width 85 height 11
paste input "77-10985-US"
type input "77-10985-US"
click at [264, 32] on icon "search button" at bounding box center [263, 31] width 7 height 7
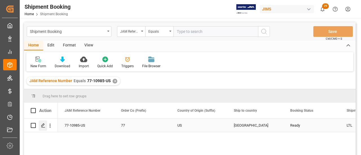
click at [44, 126] on icon "Press SPACE to select this row." at bounding box center [43, 125] width 5 height 5
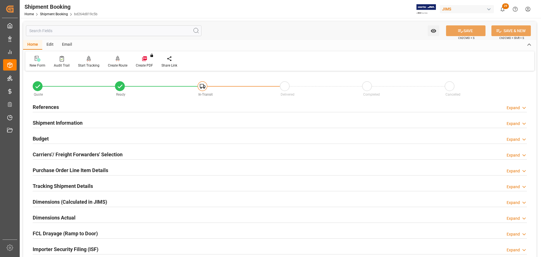
click at [94, 105] on div "References Expand" at bounding box center [280, 106] width 494 height 11
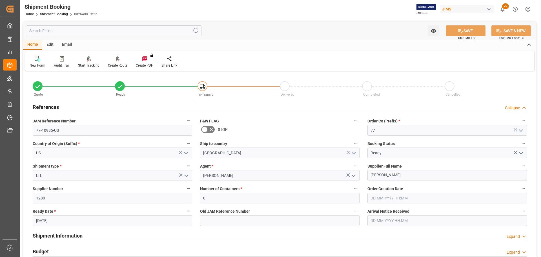
click at [93, 106] on div "References Collapse" at bounding box center [280, 106] width 494 height 11
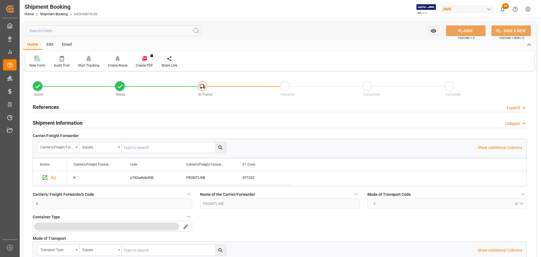
click at [89, 122] on div "Shipment Information Collapse" at bounding box center [280, 122] width 494 height 11
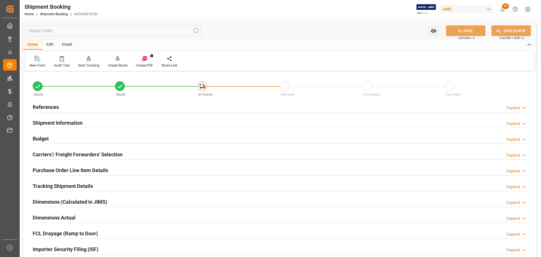
click at [86, 136] on div "Budget Expand" at bounding box center [280, 138] width 494 height 11
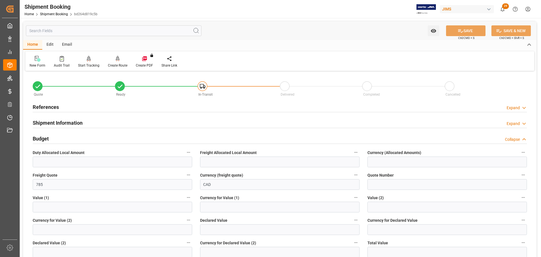
scroll to position [28, 0]
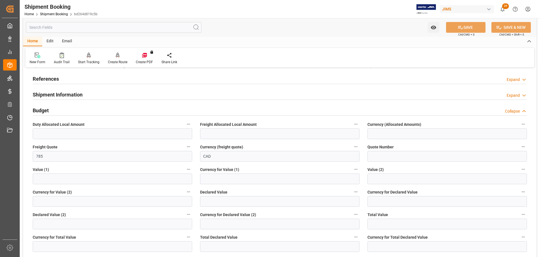
click at [74, 107] on div "Budget Collapse" at bounding box center [280, 110] width 494 height 11
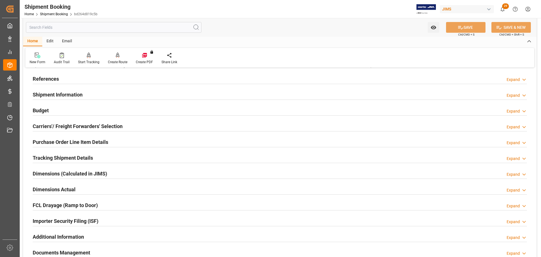
click at [74, 107] on div "Budget Expand" at bounding box center [280, 110] width 494 height 11
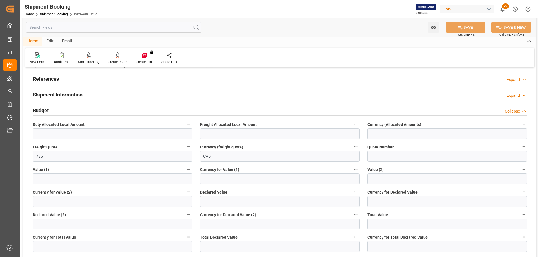
click at [55, 108] on div "Budget Collapse" at bounding box center [280, 110] width 494 height 11
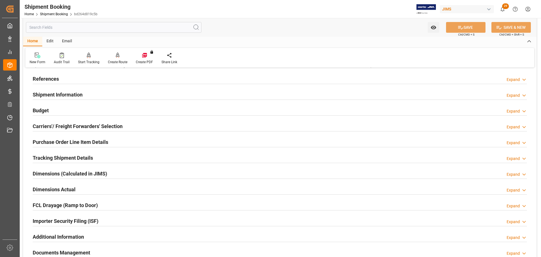
click at [50, 122] on h2 "Carriers'/ Freight Forwarders' Selection" at bounding box center [78, 126] width 90 height 8
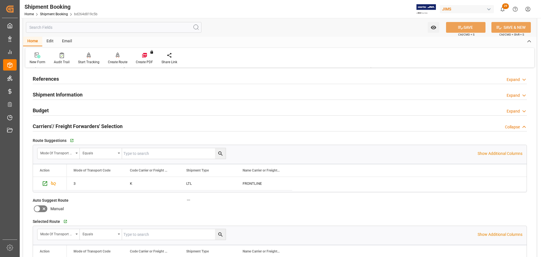
click at [79, 125] on h2 "Carriers'/ Freight Forwarders' Selection" at bounding box center [78, 126] width 90 height 8
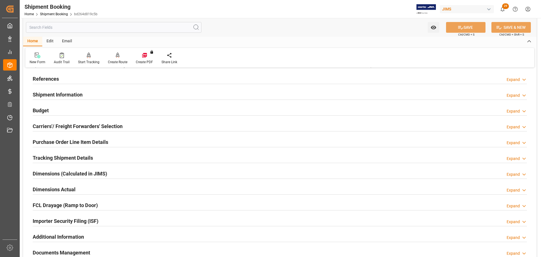
click at [80, 143] on h2 "Purchase Order Line Item Details" at bounding box center [70, 142] width 75 height 8
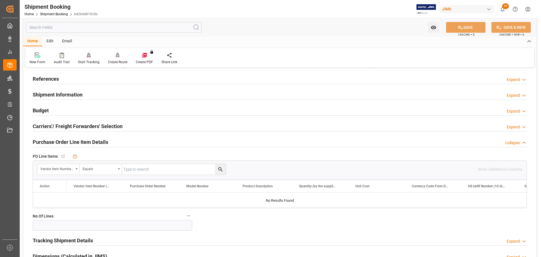
click at [88, 141] on h2 "Purchase Order Line Item Details" at bounding box center [70, 142] width 75 height 8
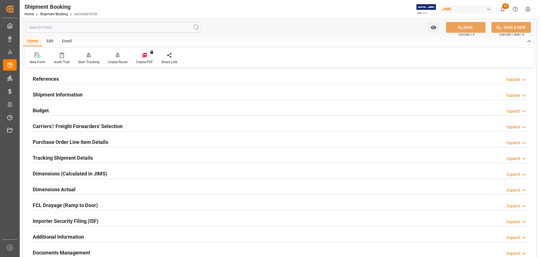
click at [76, 155] on h2 "Tracking Shipment Details" at bounding box center [63, 158] width 60 height 8
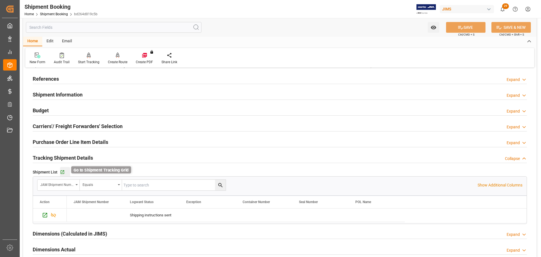
click at [62, 170] on icon "button" at bounding box center [62, 172] width 5 height 5
click at [80, 158] on h2 "Tracking Shipment Details" at bounding box center [63, 158] width 60 height 8
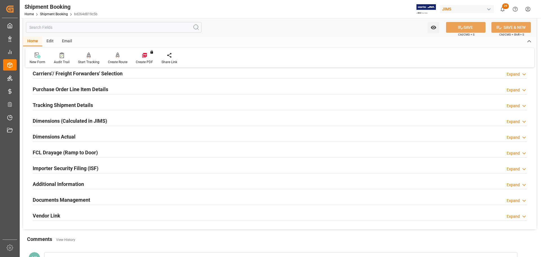
scroll to position [85, 0]
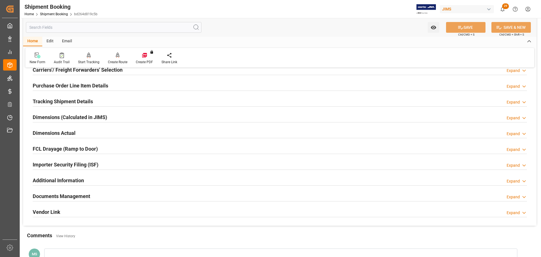
click at [82, 134] on div "Dimensions Actual Expand" at bounding box center [280, 132] width 494 height 11
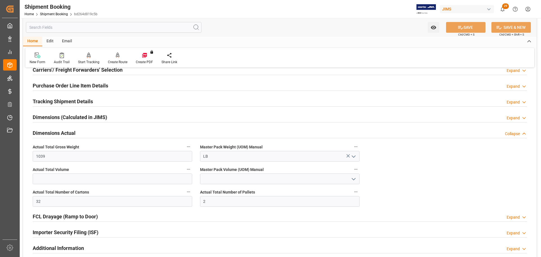
click at [84, 132] on div "Dimensions Actual Collapse" at bounding box center [280, 132] width 494 height 11
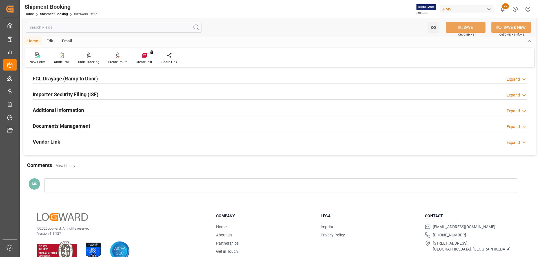
scroll to position [166, 0]
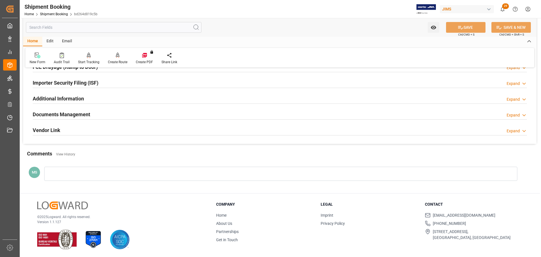
click at [96, 114] on div "Documents Management Expand" at bounding box center [280, 113] width 494 height 11
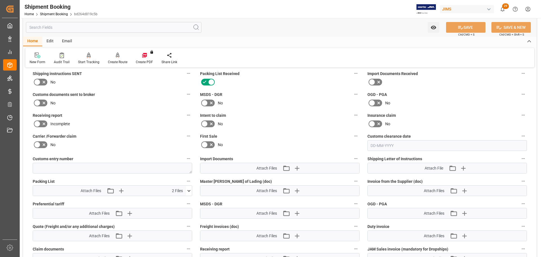
scroll to position [223, 0]
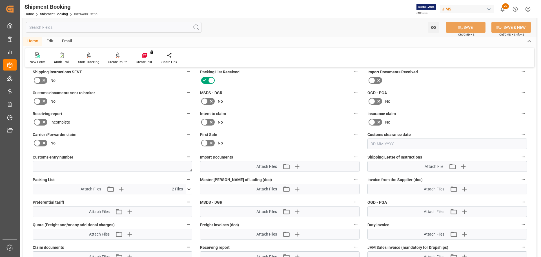
click at [42, 80] on icon at bounding box center [44, 80] width 7 height 7
click at [0, 0] on input "checkbox" at bounding box center [0, 0] width 0 height 0
click at [472, 26] on button "SAVE" at bounding box center [465, 27] width 39 height 11
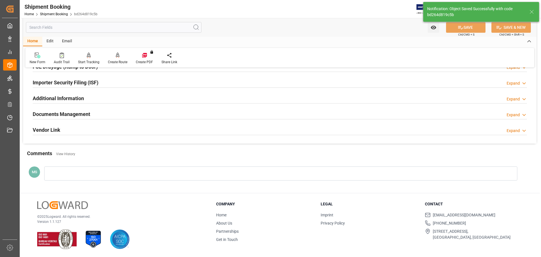
scroll to position [166, 0]
click at [181, 116] on div "Documents Management Expand" at bounding box center [280, 113] width 494 height 11
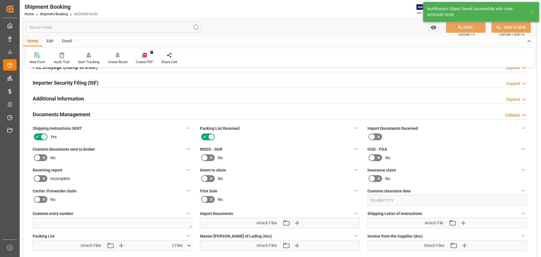
scroll to position [223, 0]
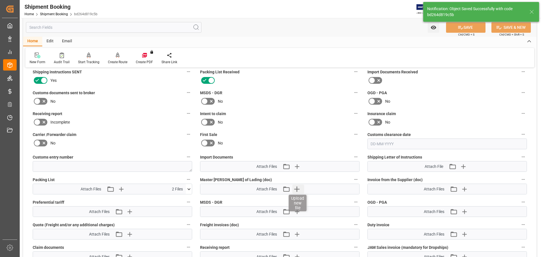
click at [296, 189] on icon "button" at bounding box center [296, 188] width 9 height 9
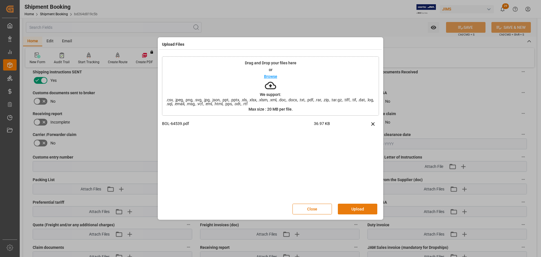
click at [352, 207] on button "Upload" at bounding box center [357, 208] width 39 height 11
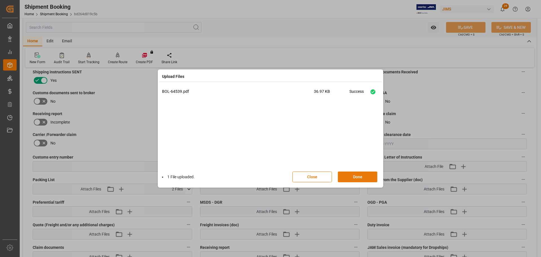
click at [354, 175] on button "Done" at bounding box center [357, 176] width 39 height 11
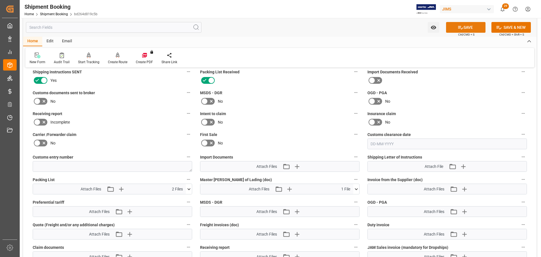
click at [466, 25] on button "SAVE" at bounding box center [465, 27] width 39 height 11
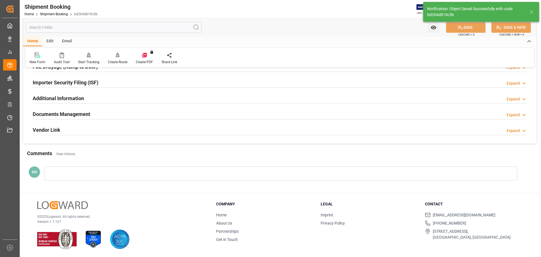
scroll to position [166, 0]
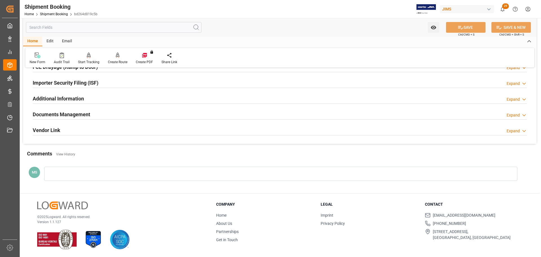
click at [155, 113] on div "Documents Management Expand" at bounding box center [280, 113] width 494 height 11
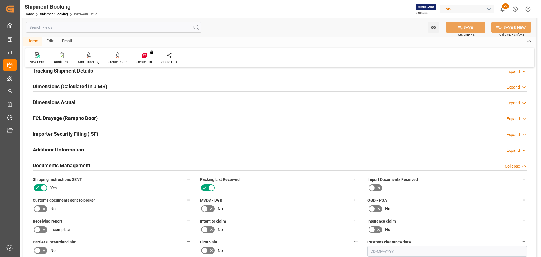
scroll to position [110, 0]
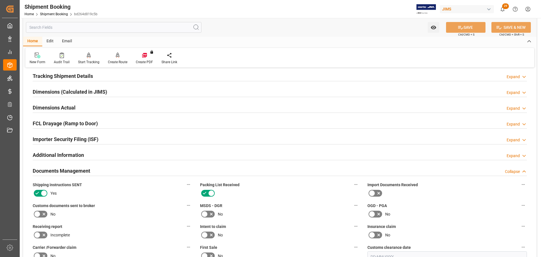
click at [119, 170] on div "Documents Management Collapse" at bounding box center [280, 170] width 494 height 11
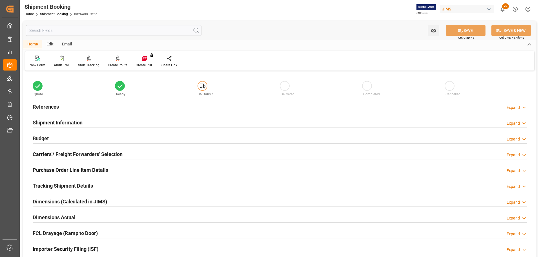
scroll to position [0, 0]
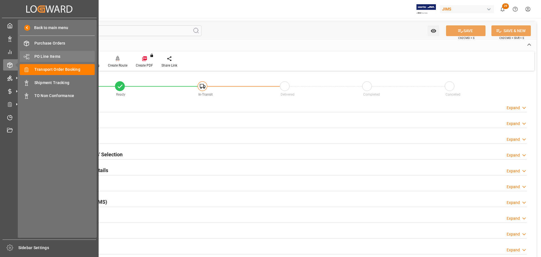
click at [37, 56] on span "PO Line Items" at bounding box center [64, 57] width 61 height 6
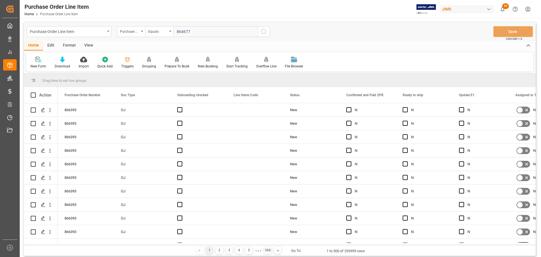
type input "864677"
click at [261, 34] on icon "search button" at bounding box center [263, 31] width 7 height 7
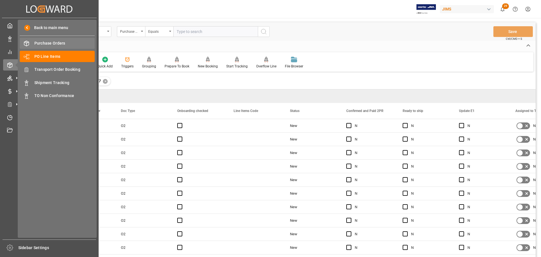
click at [52, 45] on span "Purchase Orders" at bounding box center [64, 43] width 61 height 6
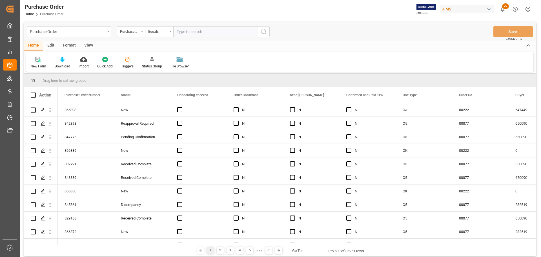
click at [204, 30] on input "text" at bounding box center [215, 31] width 85 height 11
paste input "864677"
type input "864677"
click at [264, 33] on icon "search button" at bounding box center [263, 31] width 7 height 7
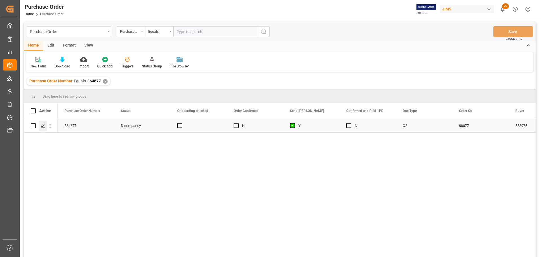
click at [42, 127] on polygon "Press SPACE to select this row." at bounding box center [42, 125] width 3 height 3
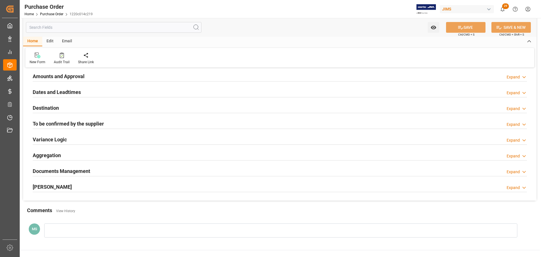
scroll to position [141, 0]
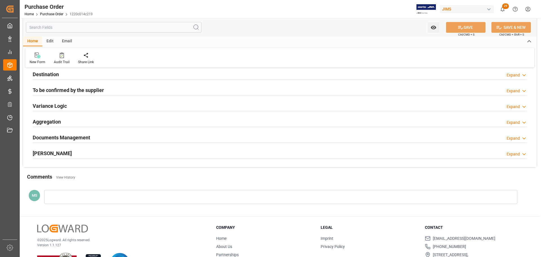
click at [103, 151] on div "EDI Milestones Expand" at bounding box center [280, 152] width 494 height 11
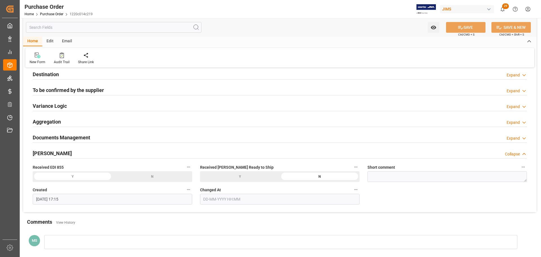
click at [103, 151] on div "EDI Milestones Collapse" at bounding box center [280, 152] width 494 height 11
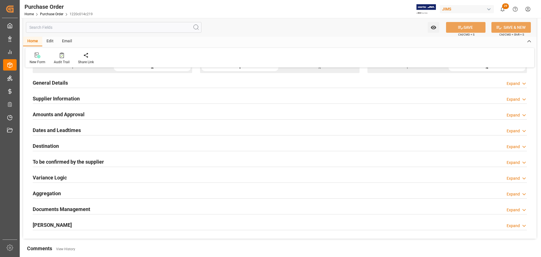
scroll to position [56, 0]
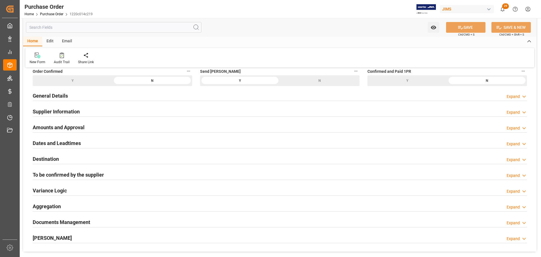
click at [60, 175] on h2 "To be confirmed by the supplier" at bounding box center [68, 175] width 71 height 8
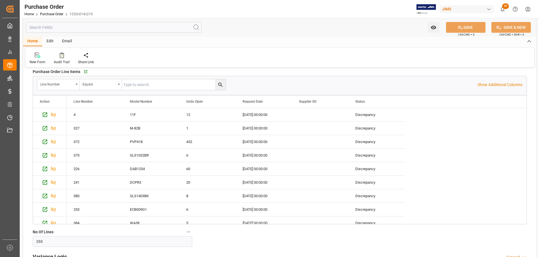
scroll to position [5130, 0]
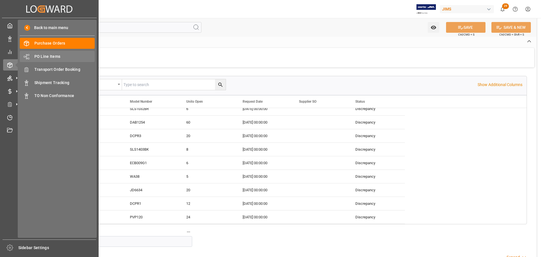
click at [54, 57] on span "PO Line Items" at bounding box center [64, 57] width 61 height 6
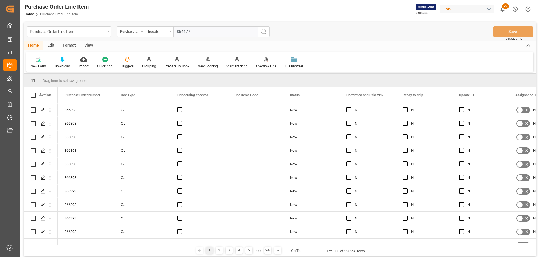
type input "864677"
click at [268, 27] on button "search button" at bounding box center [264, 31] width 12 height 11
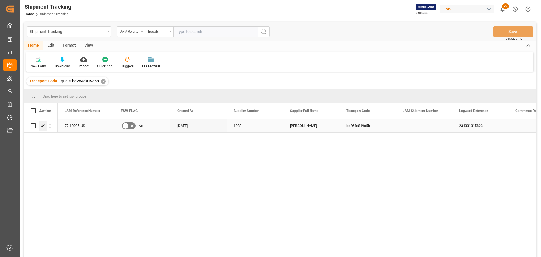
click at [45, 123] on div "Press SPACE to select this row." at bounding box center [43, 126] width 8 height 10
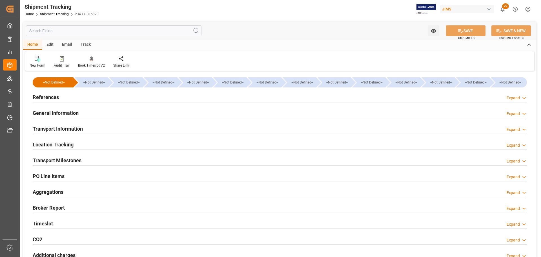
click at [71, 155] on div "Transport Milestones" at bounding box center [57, 159] width 49 height 11
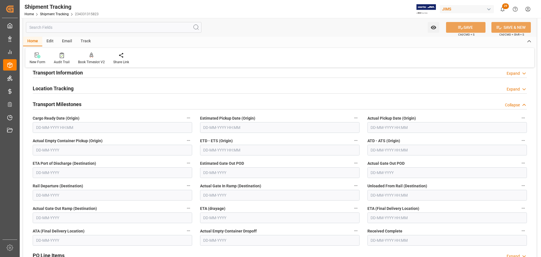
scroll to position [56, 0]
click at [101, 126] on input "text" at bounding box center [112, 127] width 159 height 11
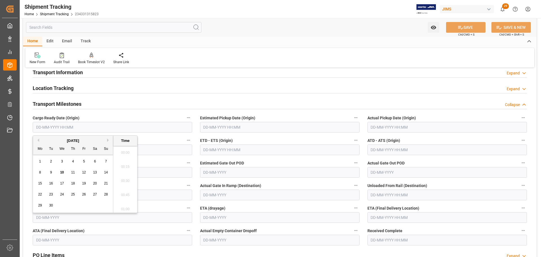
scroll to position [847, 0]
click at [101, 126] on input "text" at bounding box center [112, 127] width 159 height 11
click at [92, 105] on div "Transport Milestones Collapse" at bounding box center [280, 103] width 494 height 11
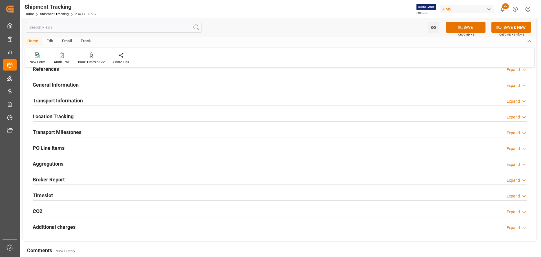
scroll to position [0, 0]
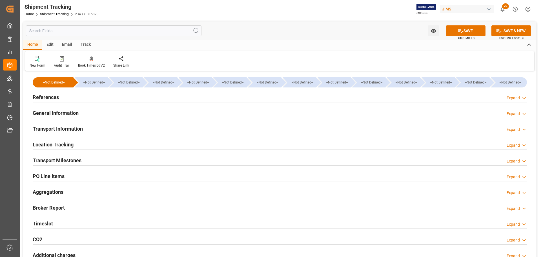
click at [70, 127] on h2 "Transport Information" at bounding box center [58, 129] width 50 height 8
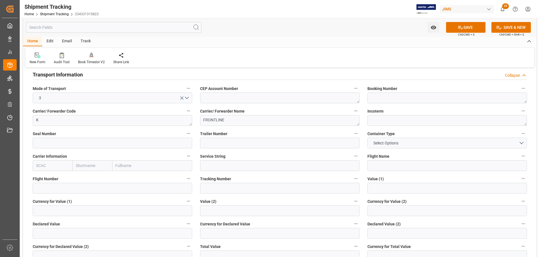
scroll to position [56, 0]
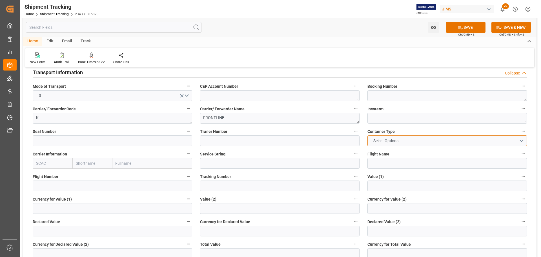
click at [410, 138] on button "Select Options" at bounding box center [446, 140] width 159 height 11
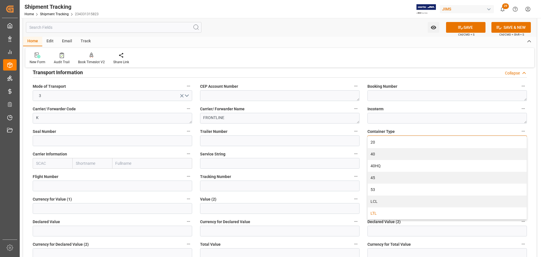
click at [384, 213] on div "LTL" at bounding box center [447, 213] width 159 height 12
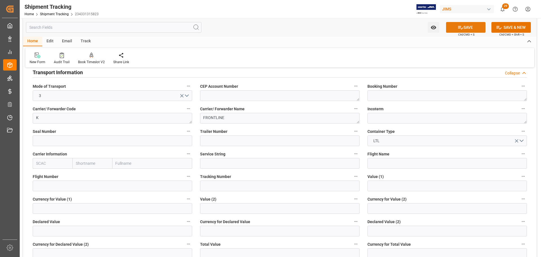
click at [467, 25] on button "SAVE" at bounding box center [465, 27] width 39 height 11
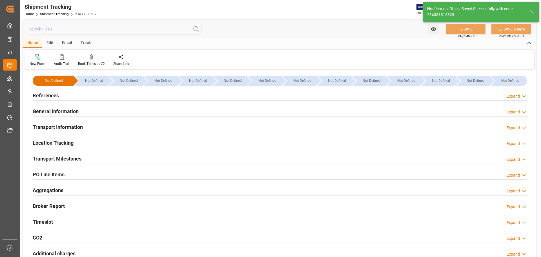
scroll to position [0, 0]
